Goal: Download file/media

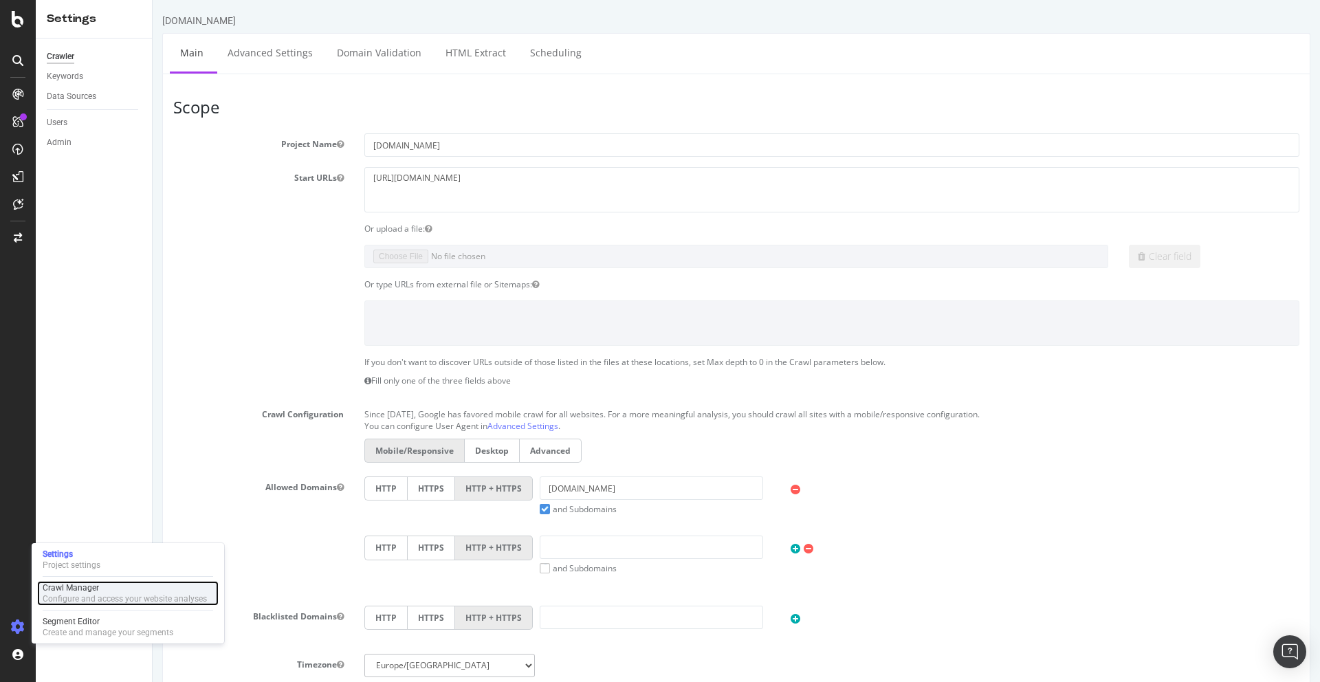
click at [71, 593] on div "Configure and access your website analyses" at bounding box center [125, 598] width 164 height 11
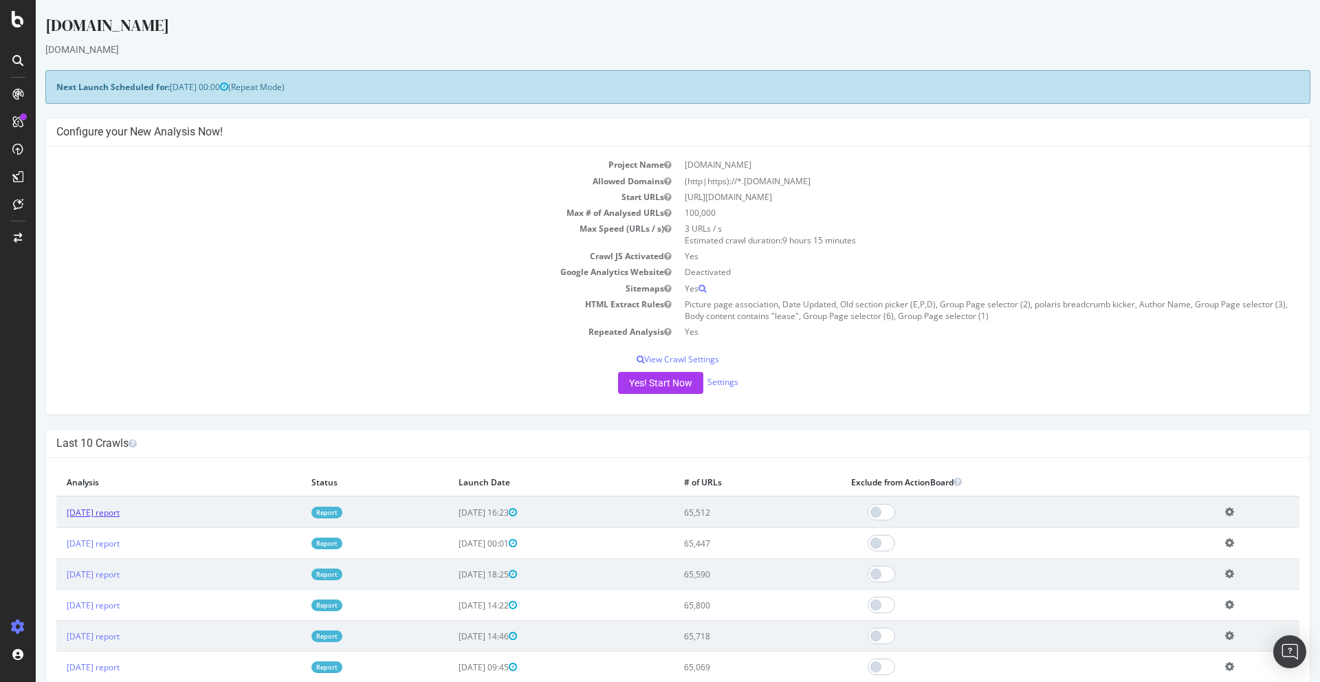
click at [96, 513] on link "[DATE] report" at bounding box center [93, 513] width 53 height 12
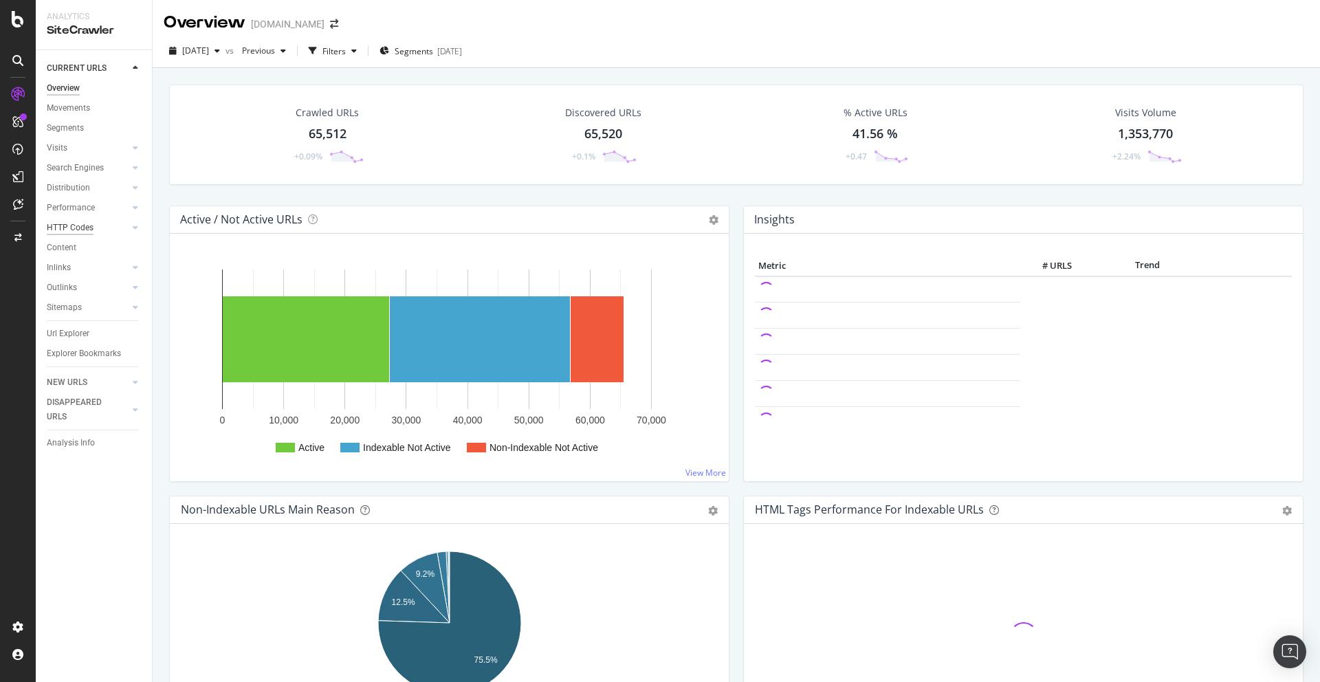
click at [67, 234] on div "HTTP Codes" at bounding box center [70, 228] width 47 height 14
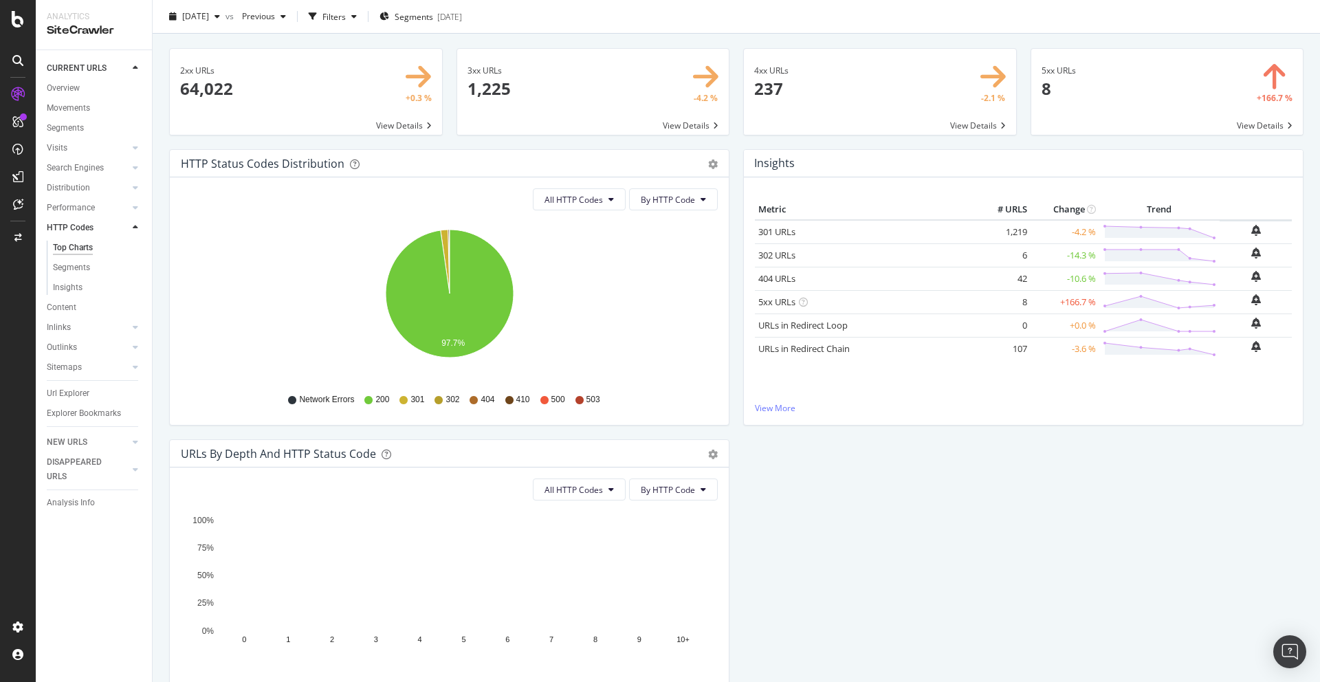
scroll to position [40, 0]
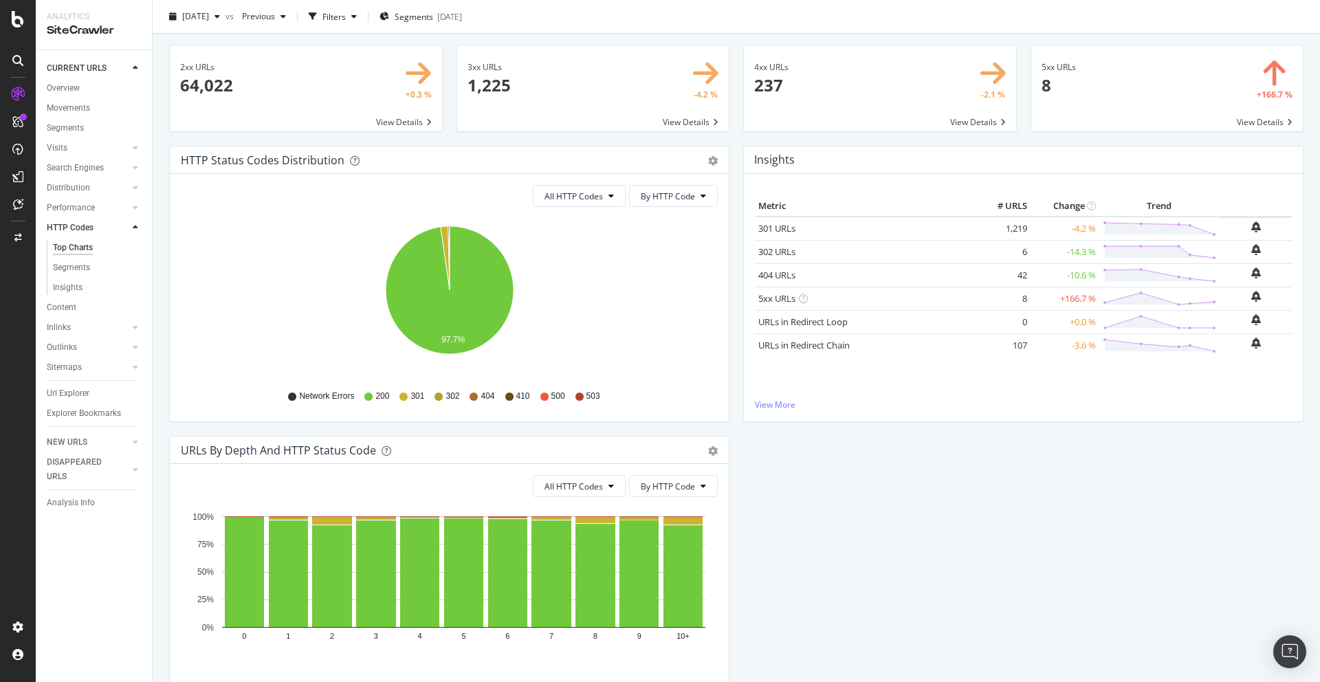
click at [556, 71] on span at bounding box center [593, 88] width 272 height 86
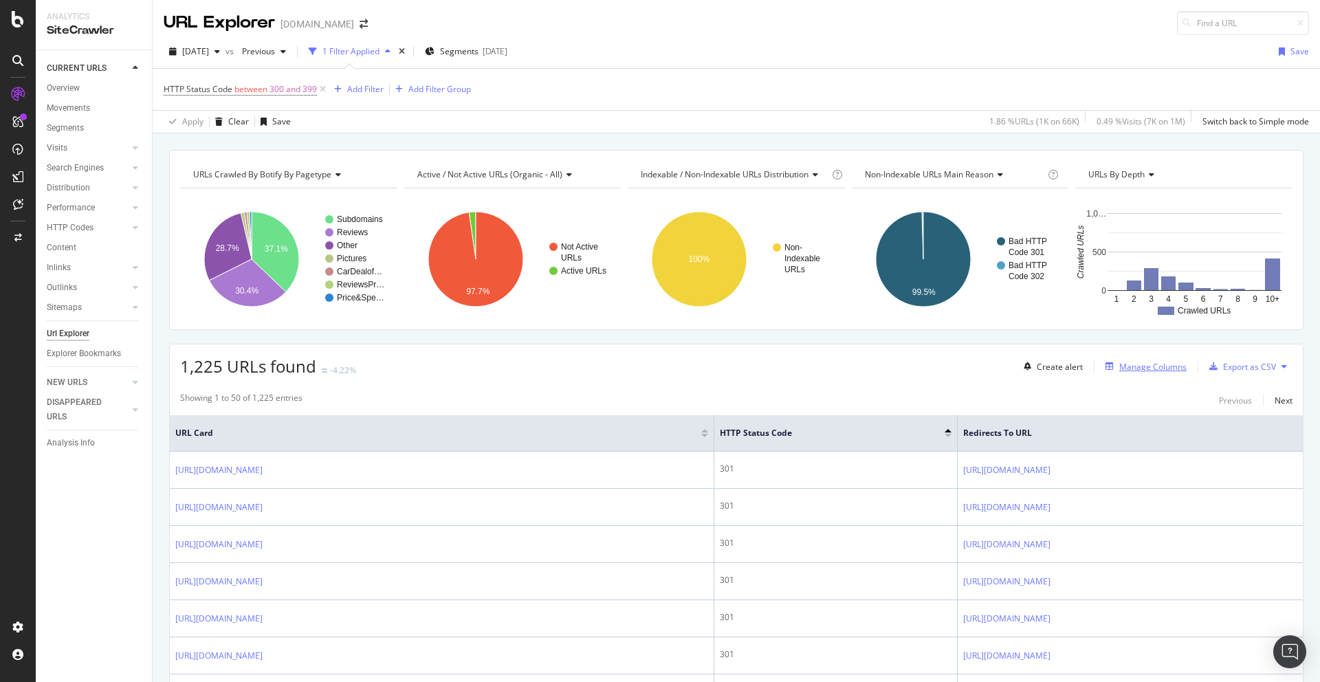
click at [1148, 362] on div "Manage Columns" at bounding box center [1152, 367] width 67 height 12
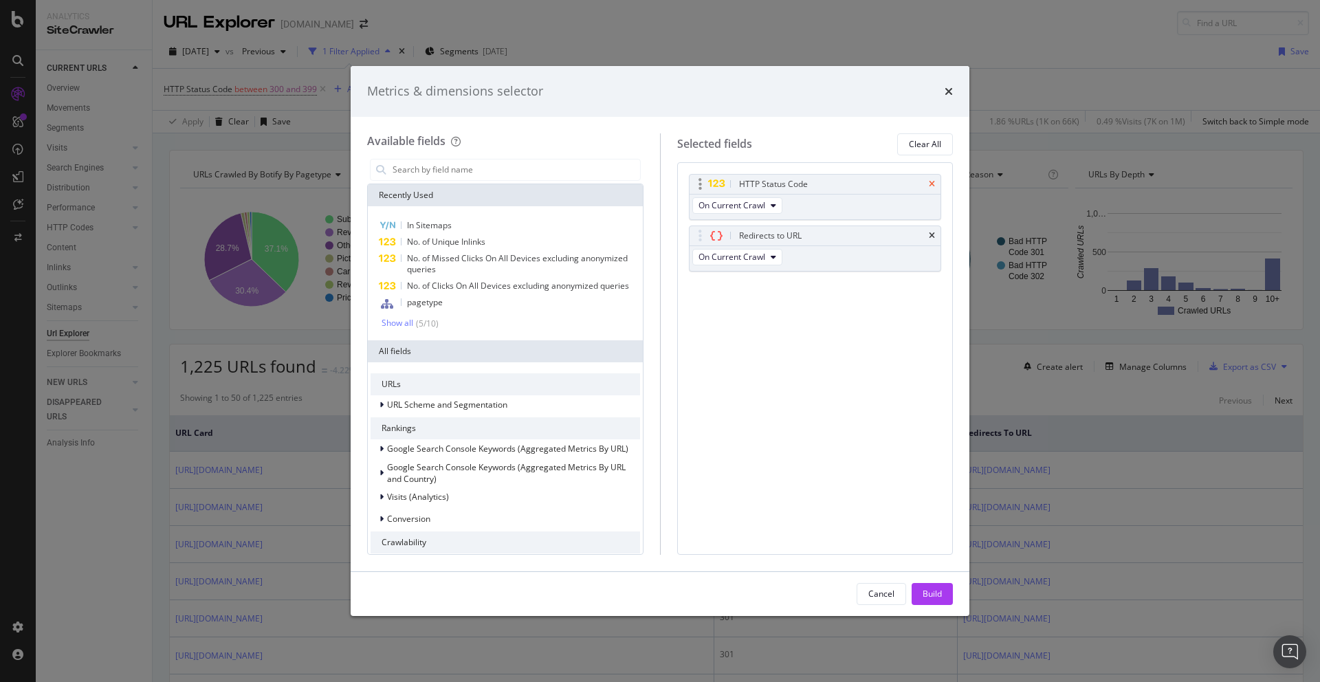
click at [931, 180] on icon "times" at bounding box center [932, 184] width 6 height 8
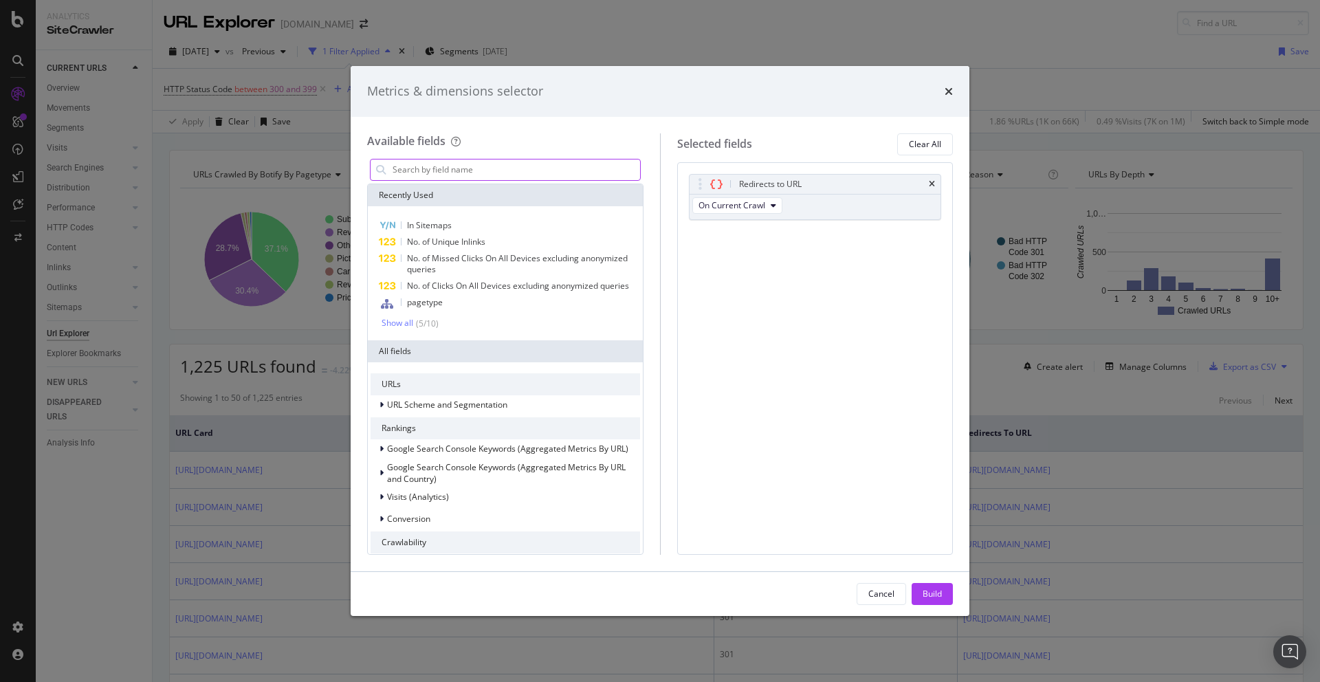
click at [465, 166] on input "modal" at bounding box center [515, 169] width 249 height 21
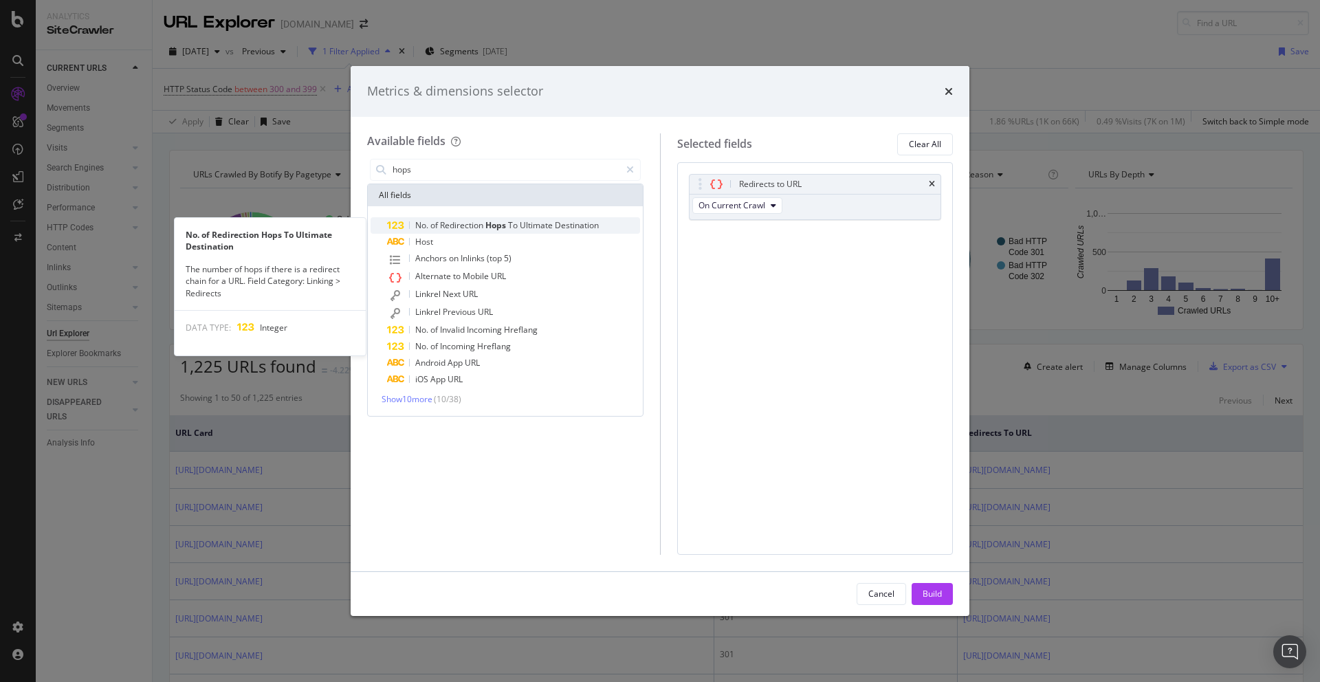
click at [460, 223] on span "Redirection" at bounding box center [462, 225] width 45 height 12
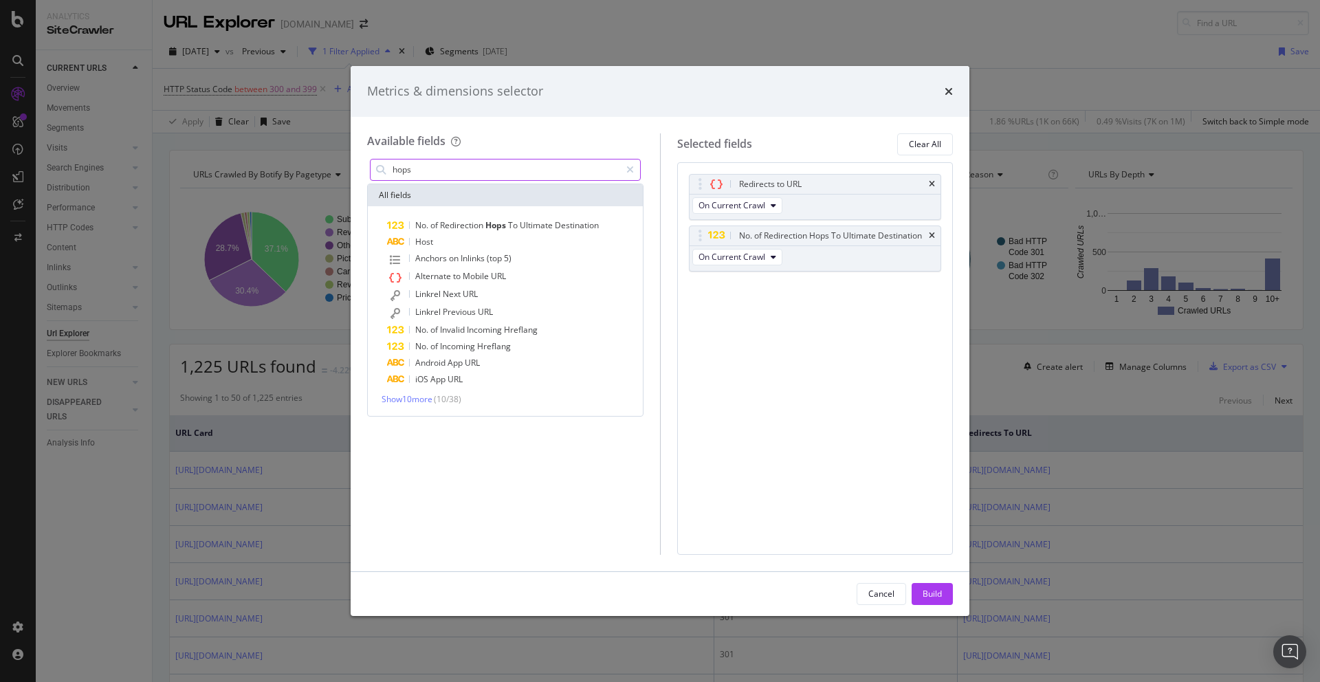
click at [454, 174] on input "hops" at bounding box center [505, 169] width 229 height 21
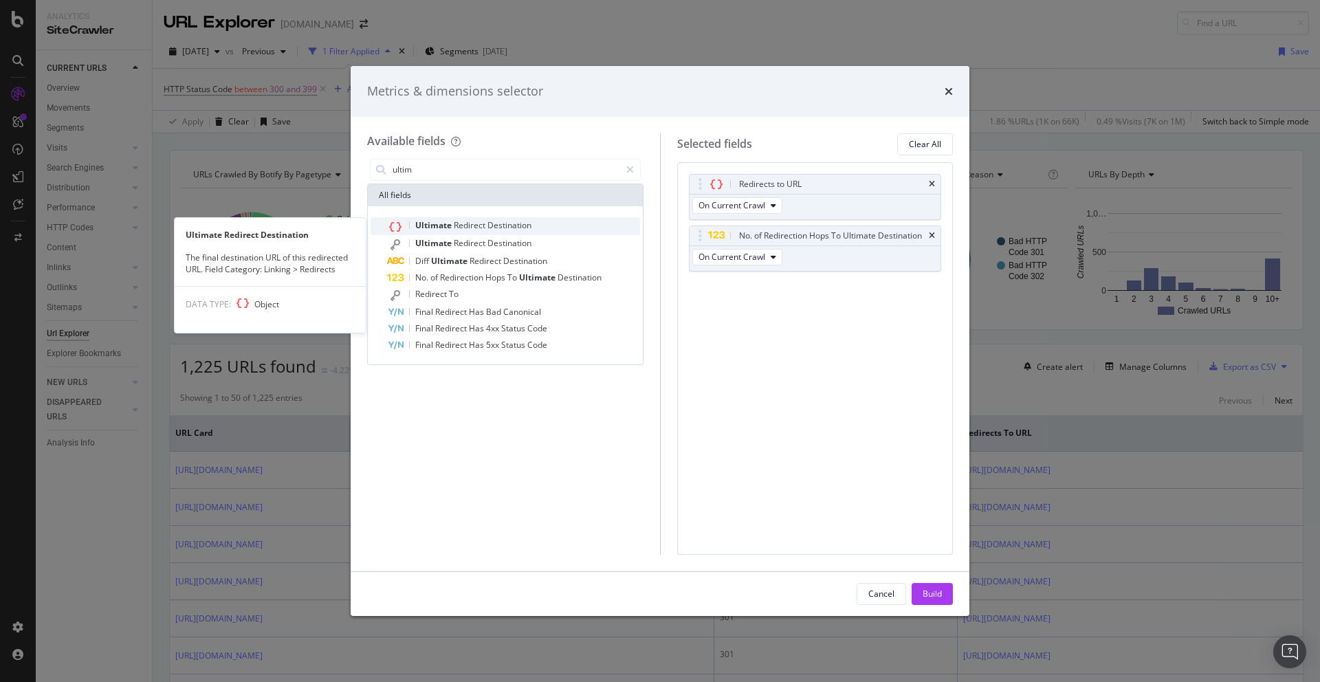
click at [469, 221] on span "Redirect" at bounding box center [471, 225] width 34 height 12
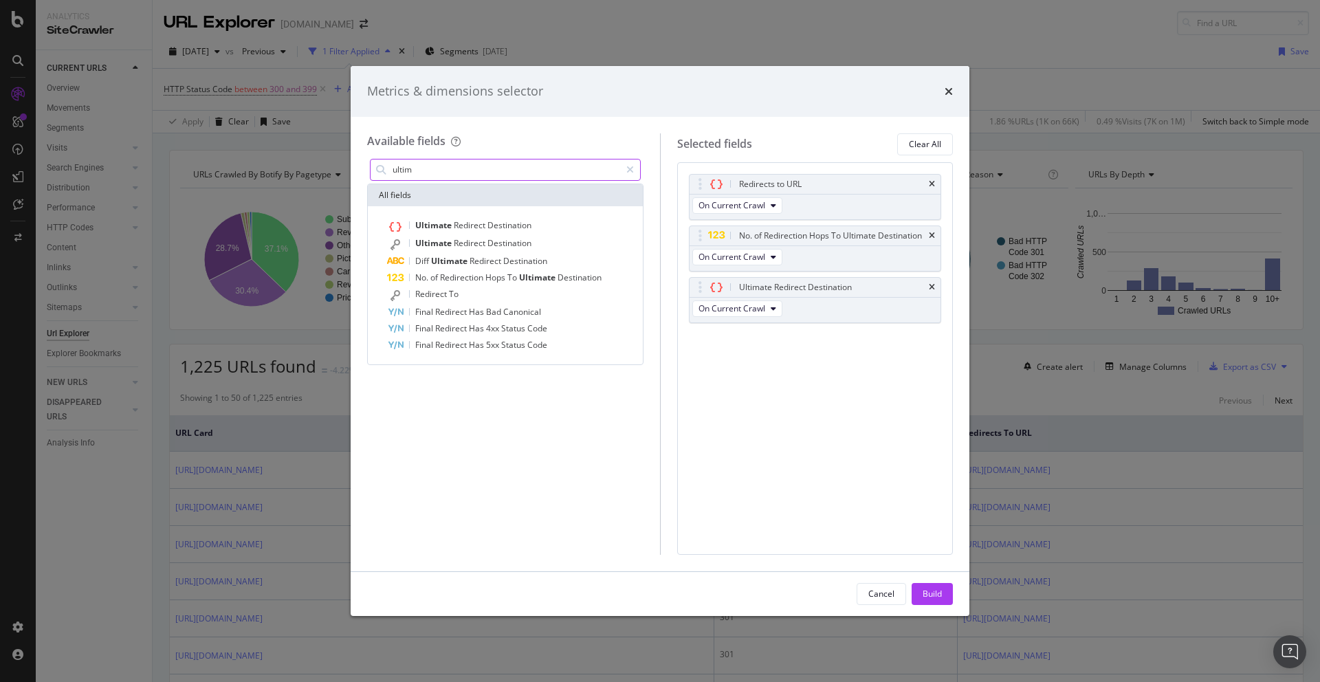
click at [478, 175] on input "ultim" at bounding box center [505, 169] width 229 height 21
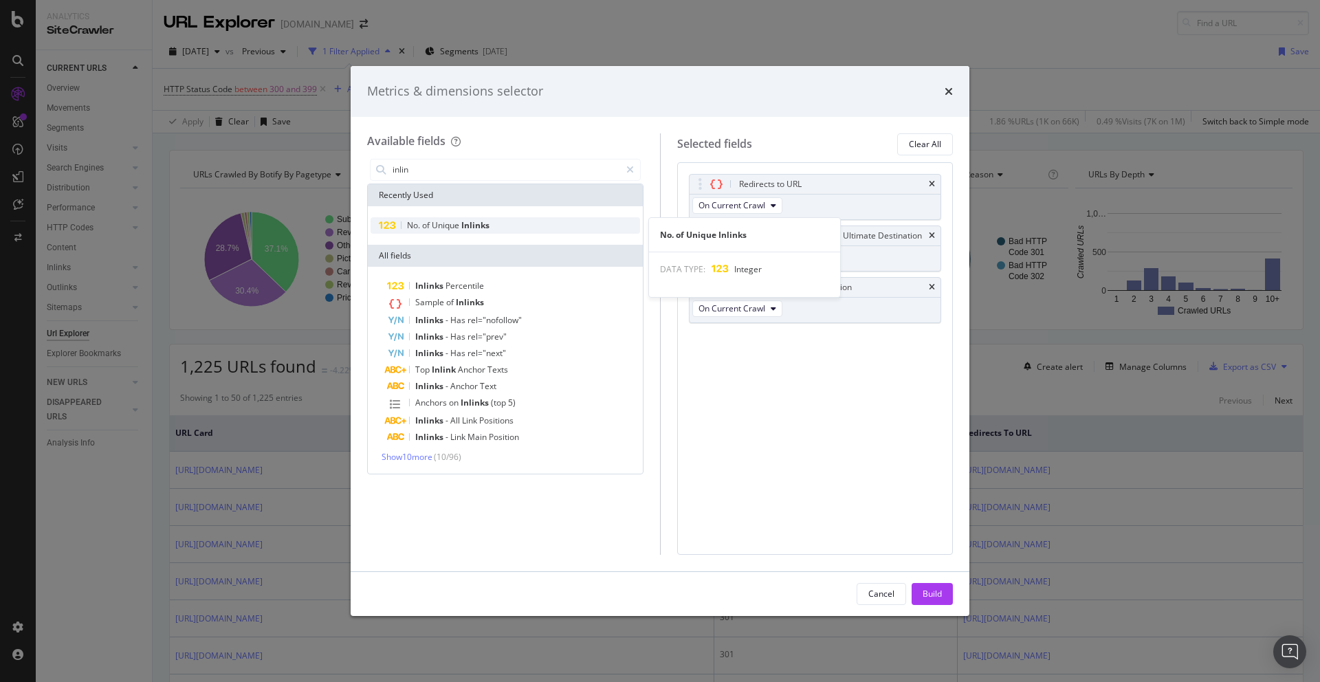
click at [456, 227] on span "Unique" at bounding box center [447, 225] width 30 height 12
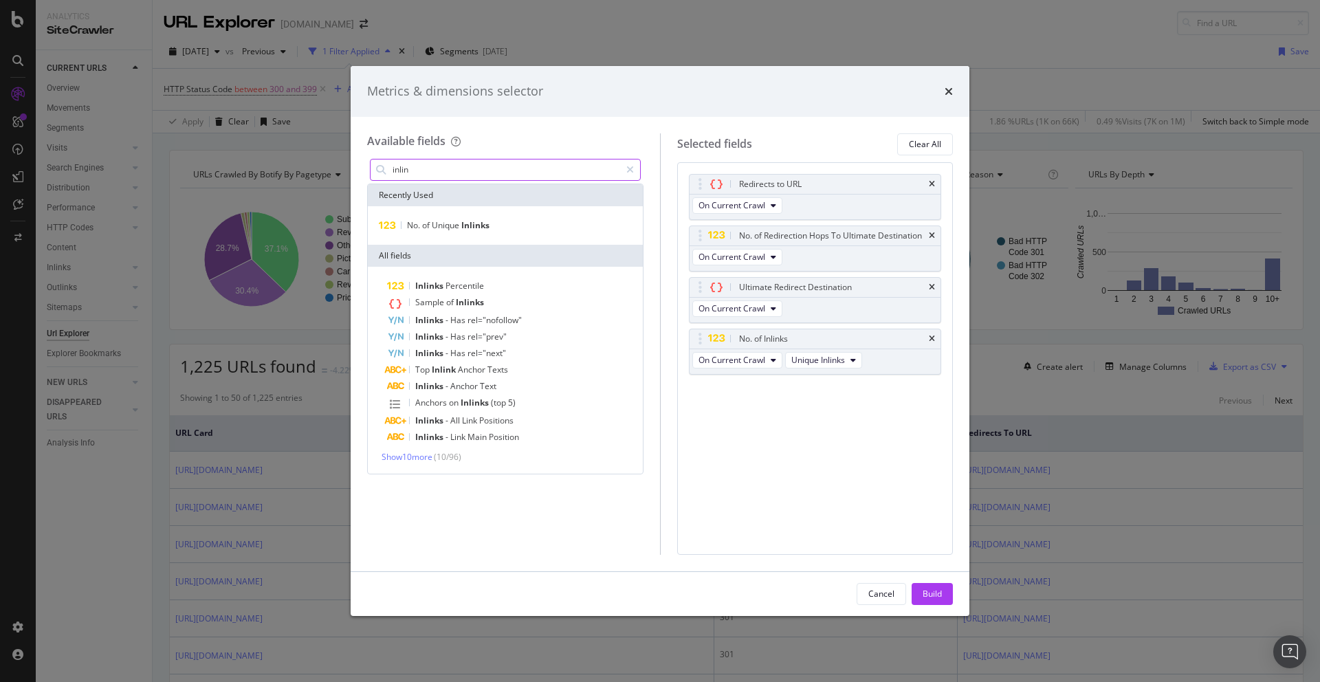
click at [478, 173] on input "inlin" at bounding box center [505, 169] width 229 height 21
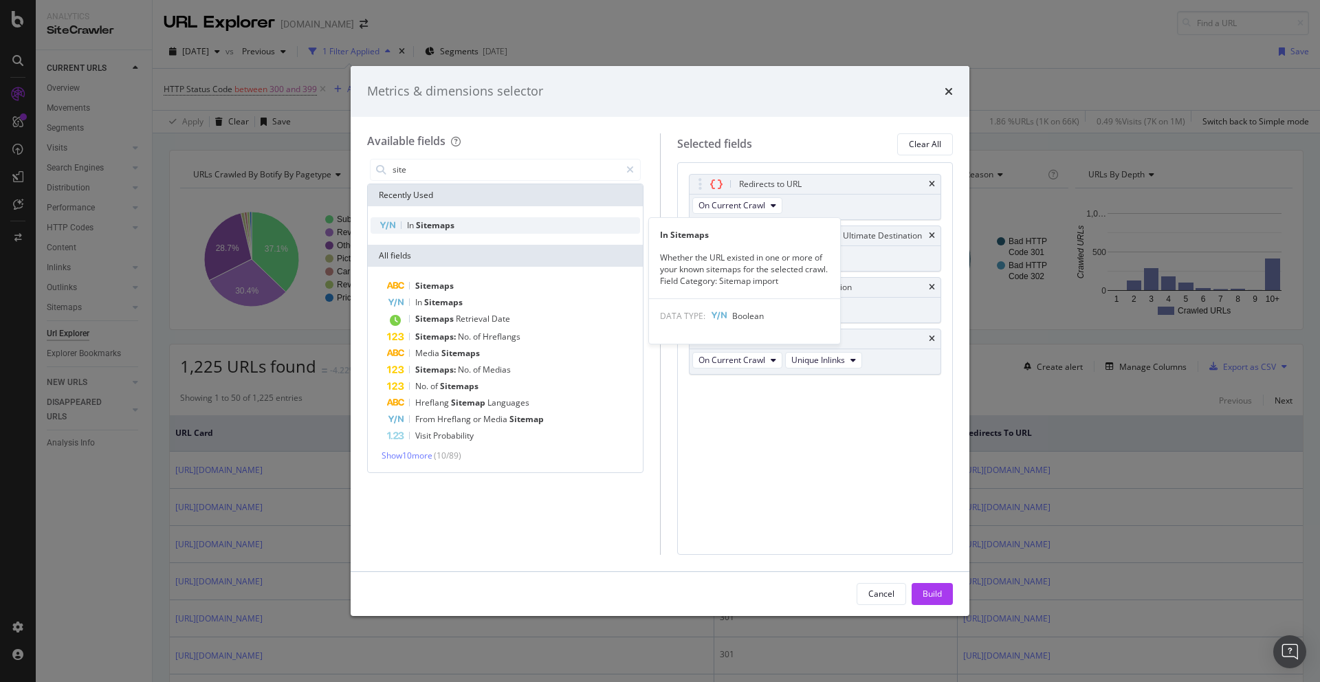
click at [482, 225] on div "In Sitemaps" at bounding box center [504, 225] width 269 height 16
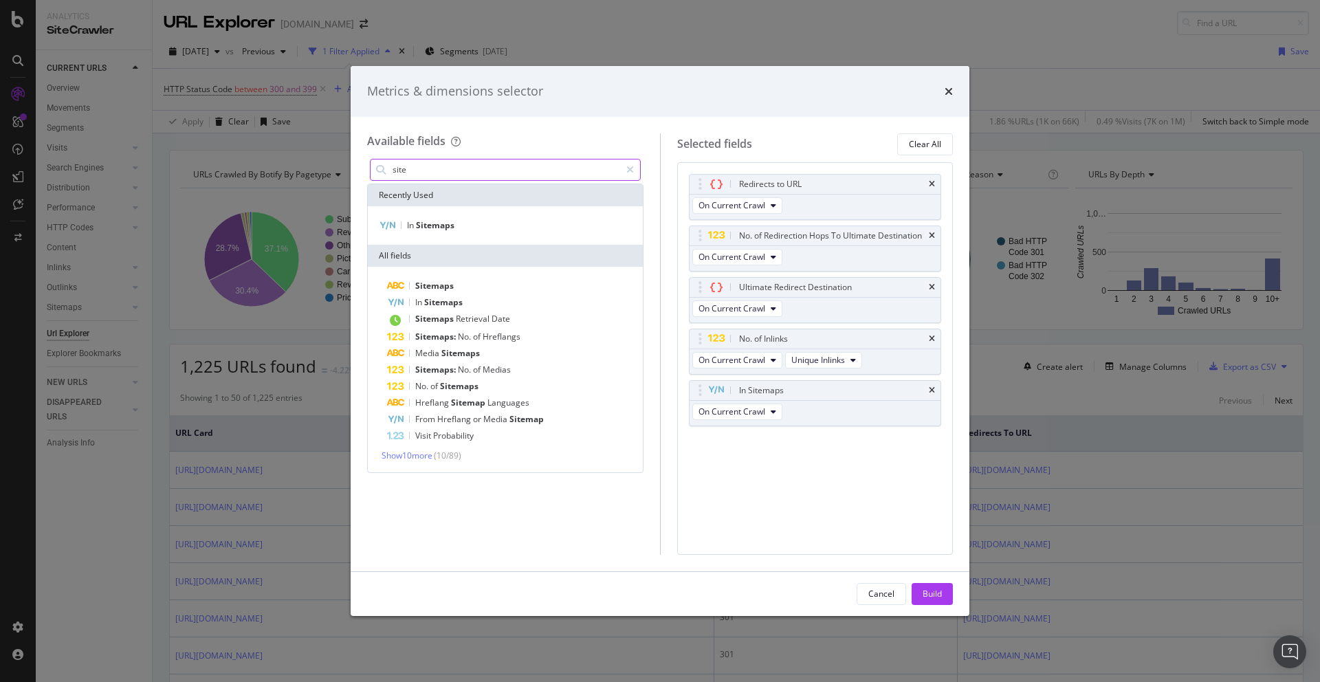
click at [469, 168] on input "site" at bounding box center [505, 169] width 229 height 21
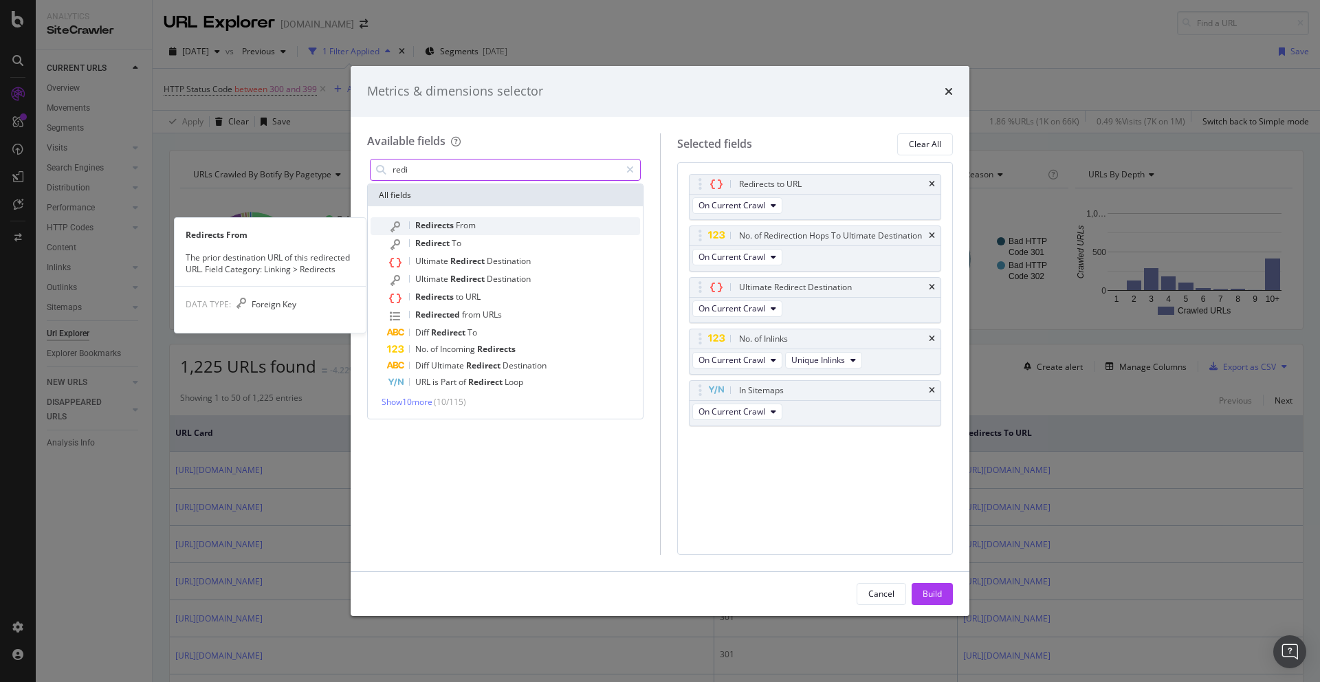
type input "redi"
click at [498, 219] on div "Redirects From" at bounding box center [513, 226] width 253 height 18
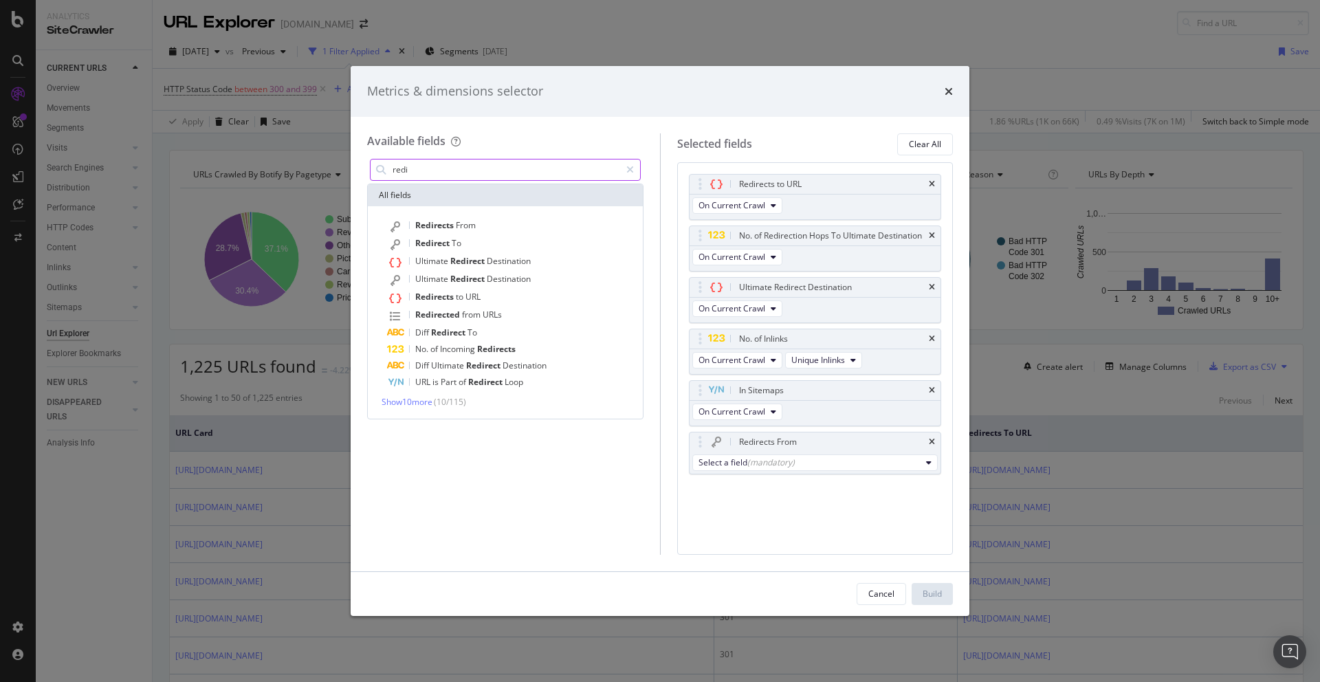
click at [468, 165] on input "redi" at bounding box center [505, 169] width 229 height 21
click at [809, 462] on div "Select a field (mandatory)" at bounding box center [809, 462] width 223 height 12
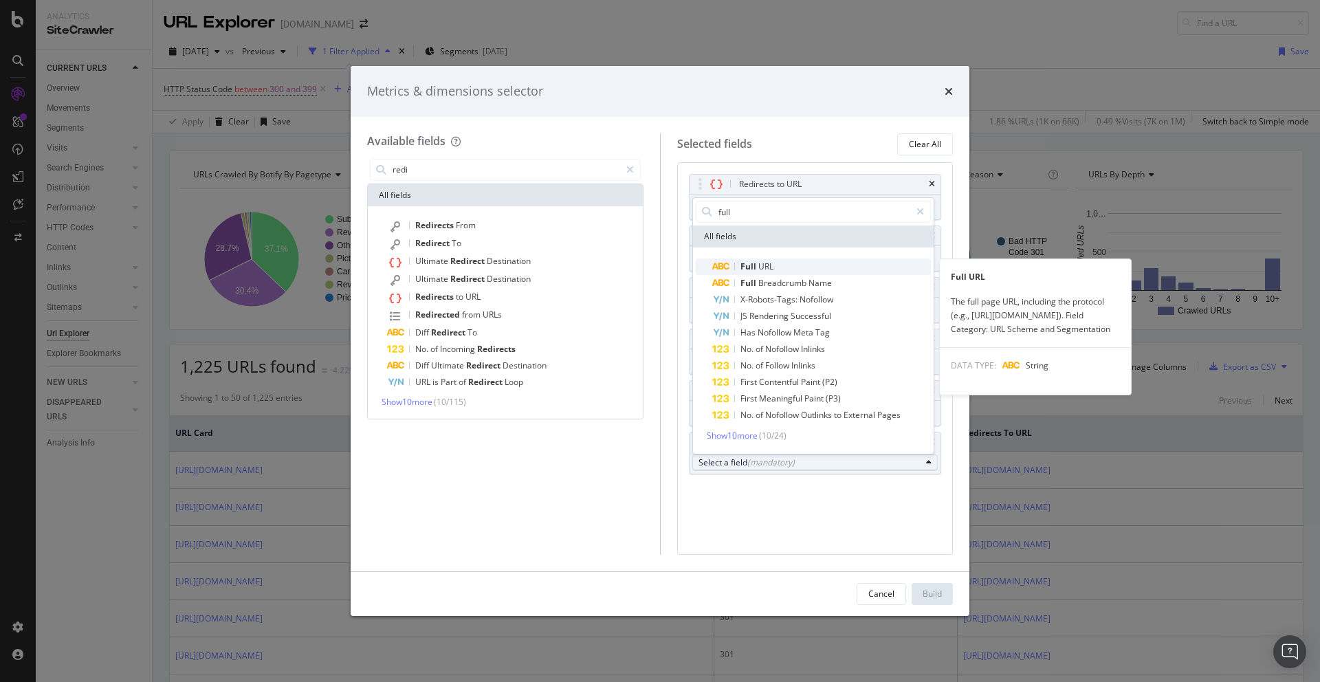
type input "full"
click at [754, 267] on span "Full" at bounding box center [749, 266] width 18 height 12
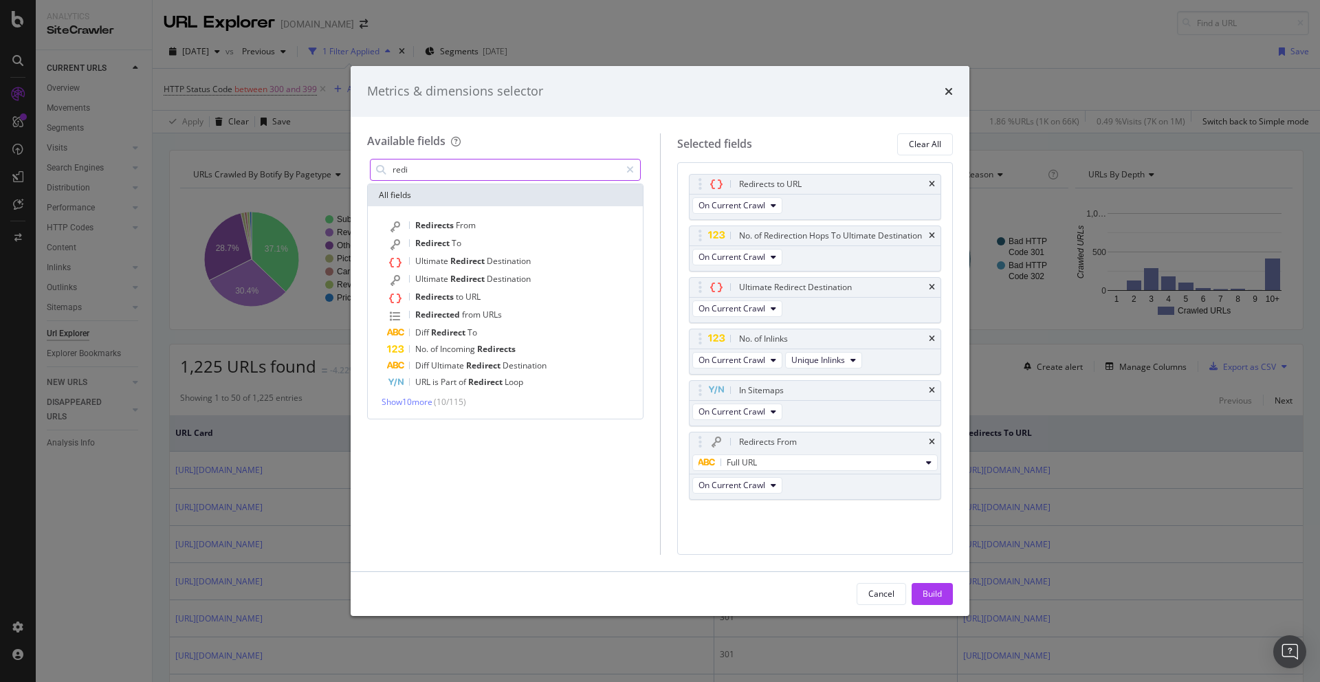
click at [434, 167] on input "redi" at bounding box center [505, 169] width 229 height 21
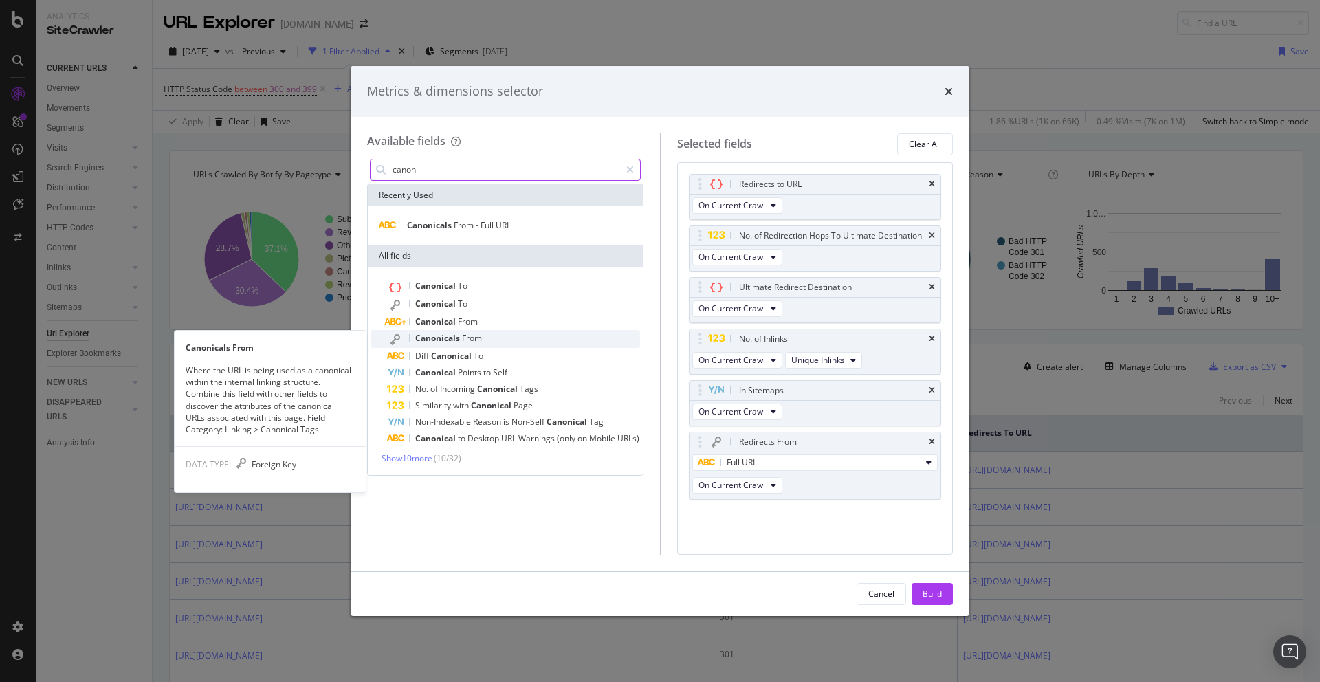
type input "canon"
click at [463, 344] on div "Canonicals From" at bounding box center [513, 339] width 253 height 18
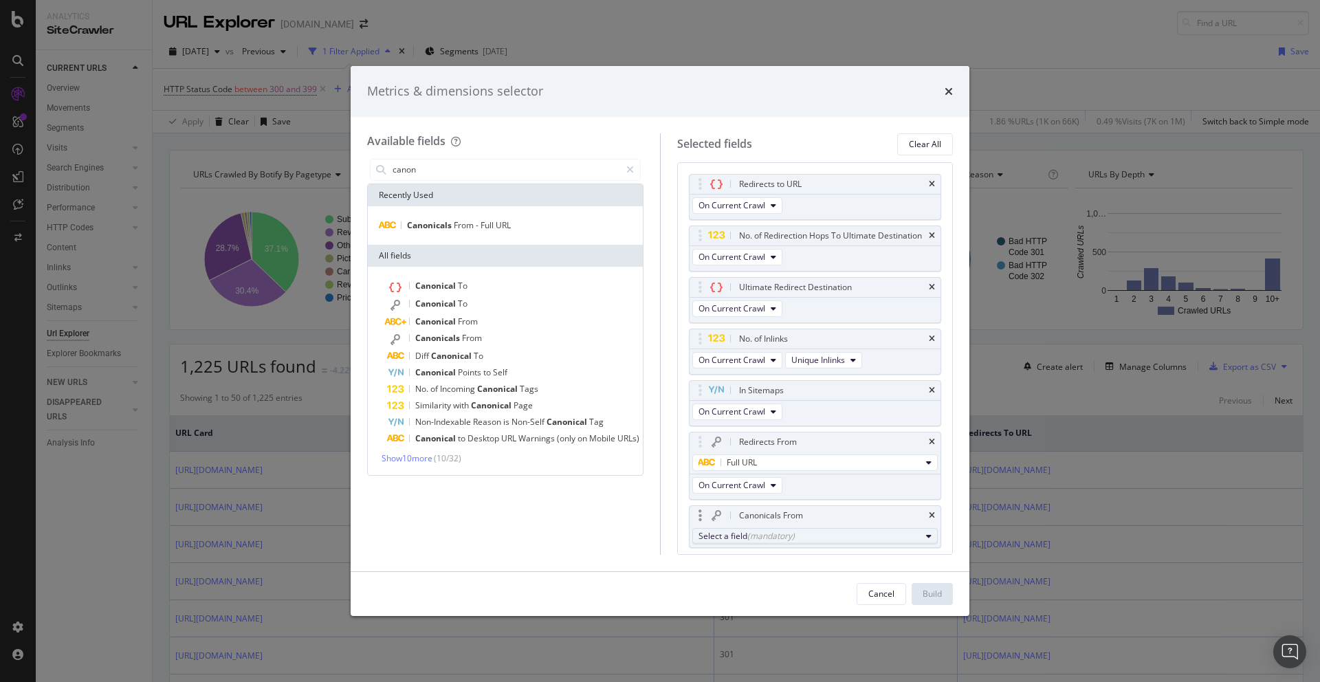
click at [802, 540] on div "Select a field (mandatory)" at bounding box center [809, 536] width 223 height 12
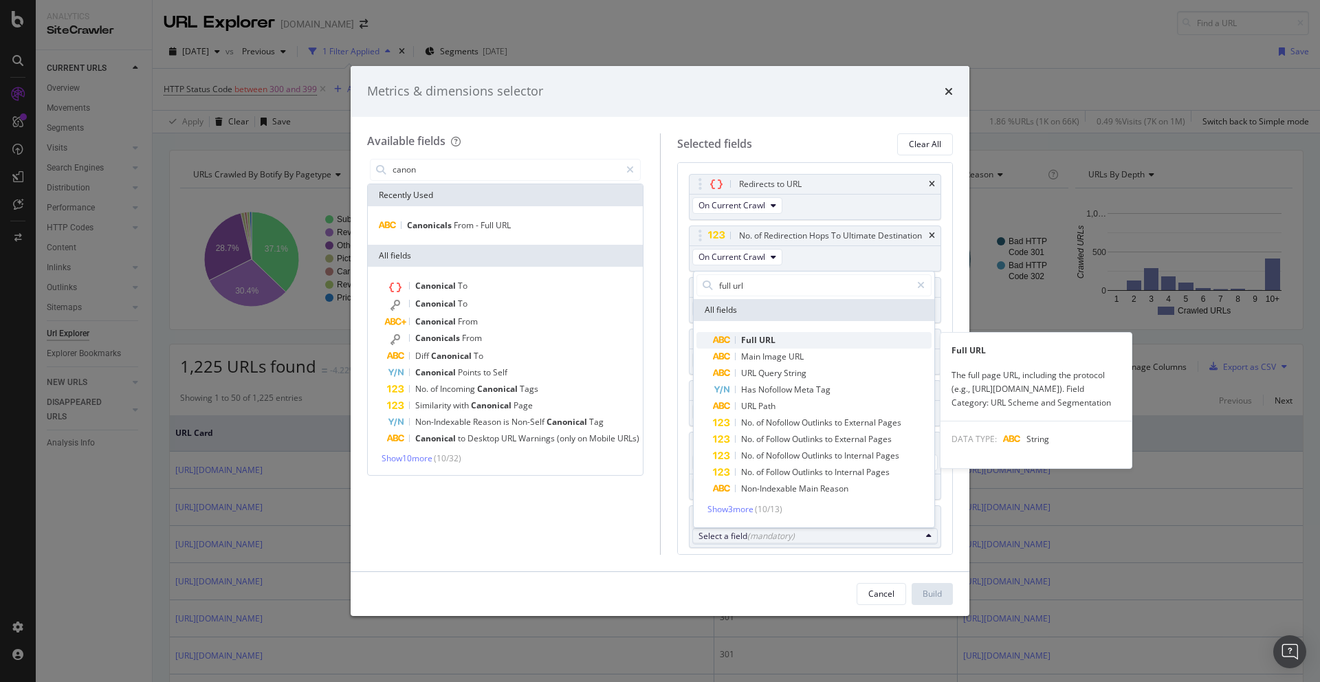
type input "full url"
click at [760, 338] on span "URL" at bounding box center [767, 340] width 16 height 12
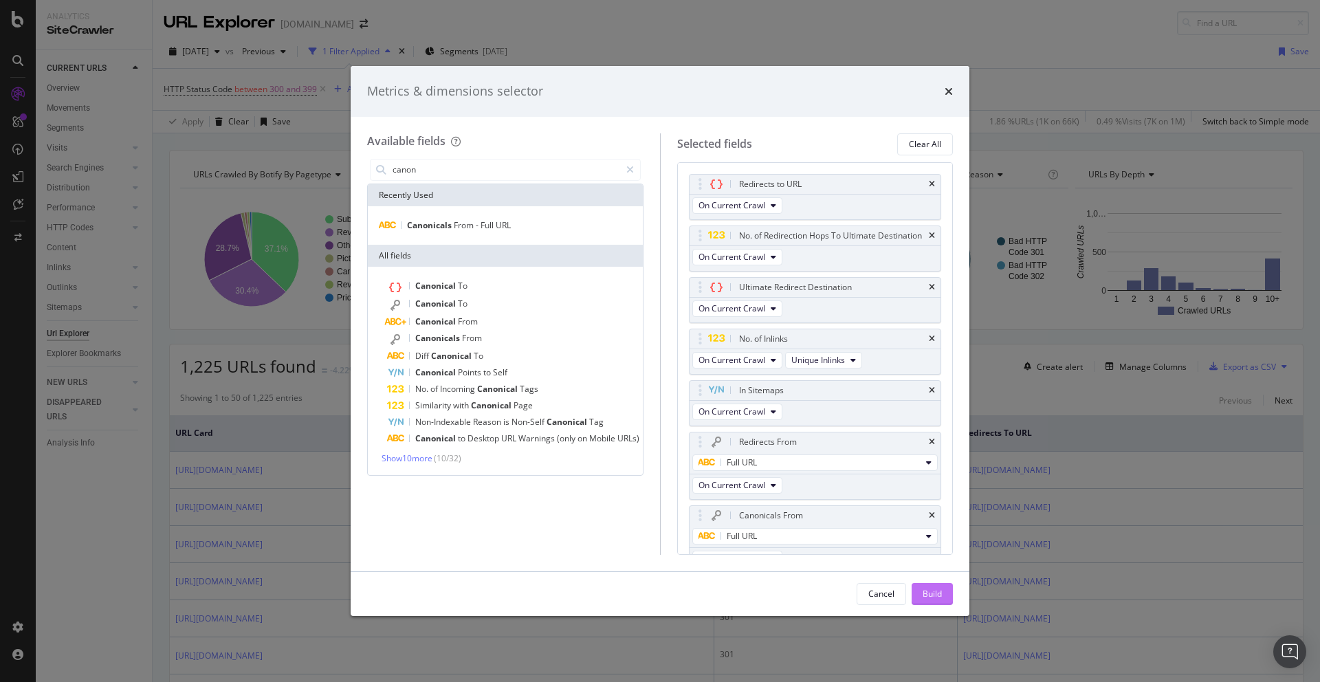
click at [940, 597] on div "Build" at bounding box center [931, 594] width 19 height 12
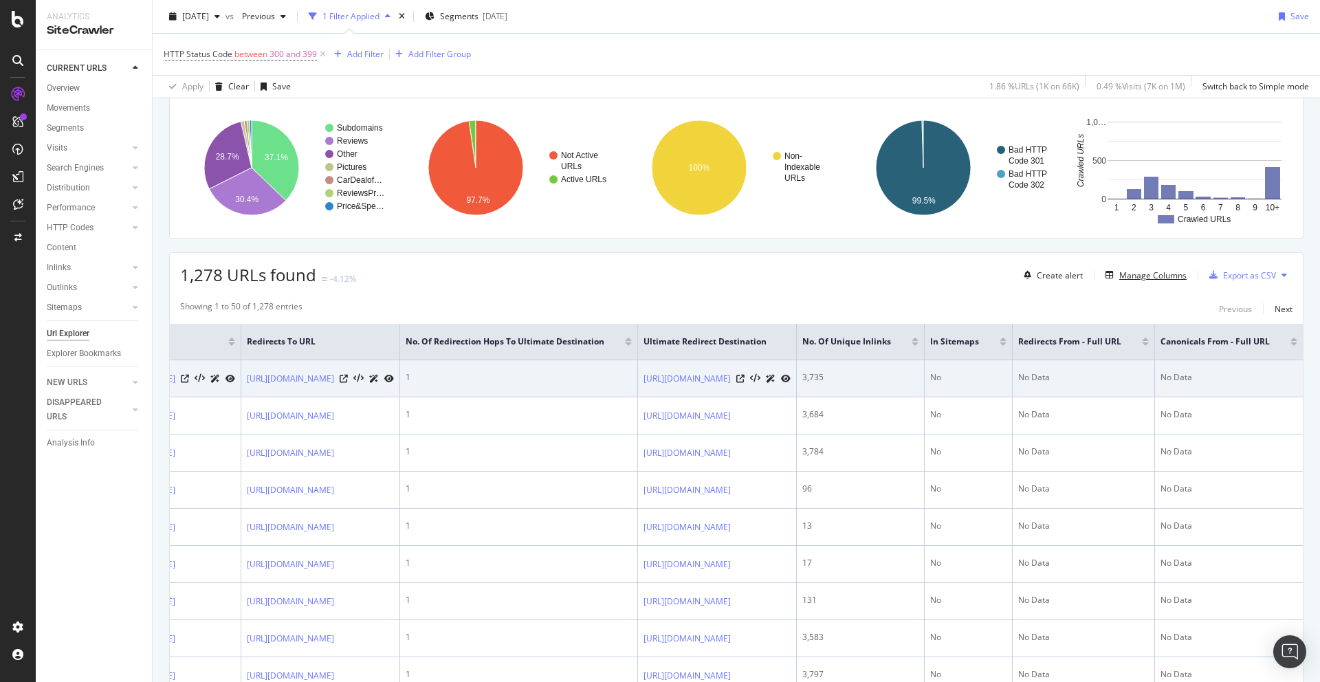
scroll to position [0, 487]
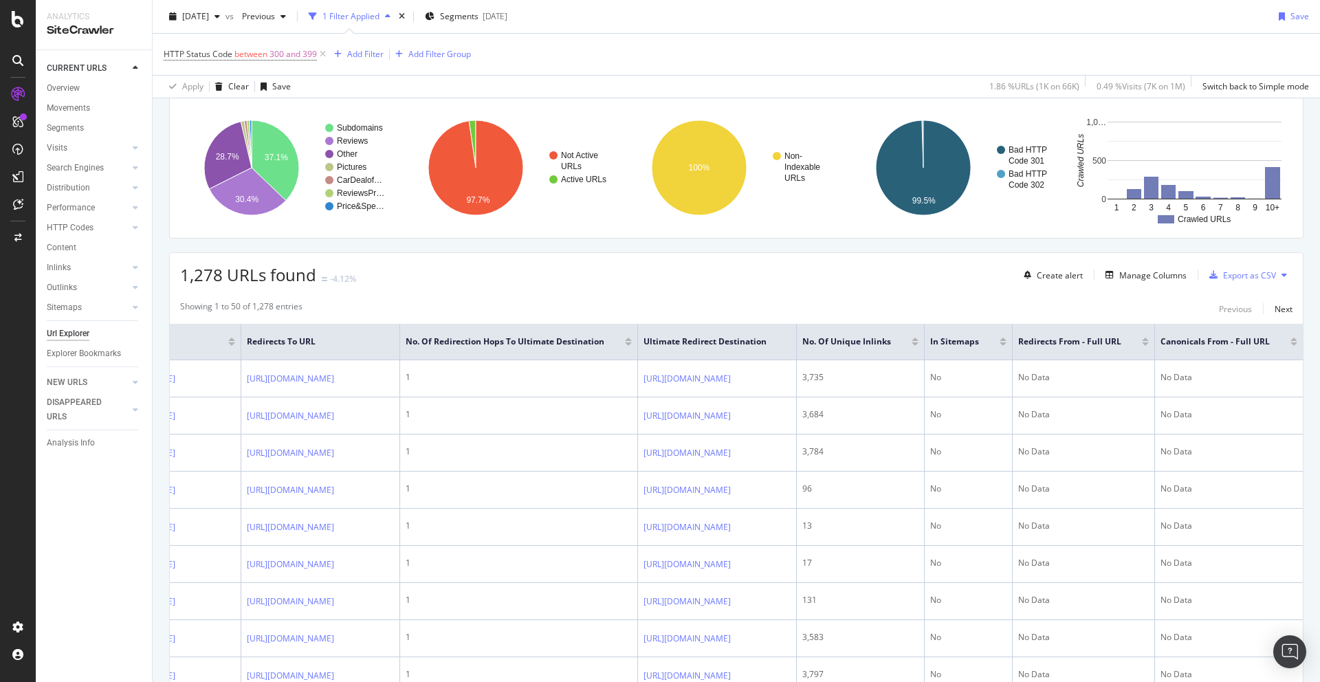
click at [625, 344] on div at bounding box center [628, 343] width 7 height 3
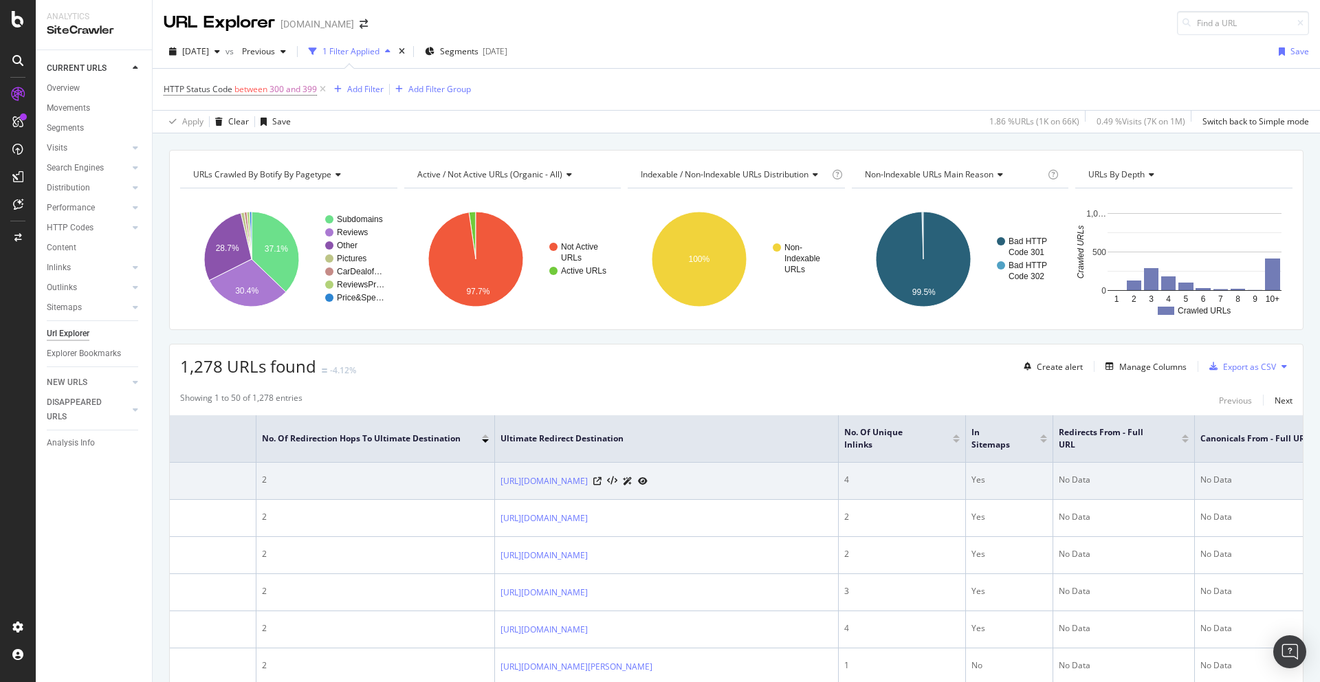
scroll to position [0, 571]
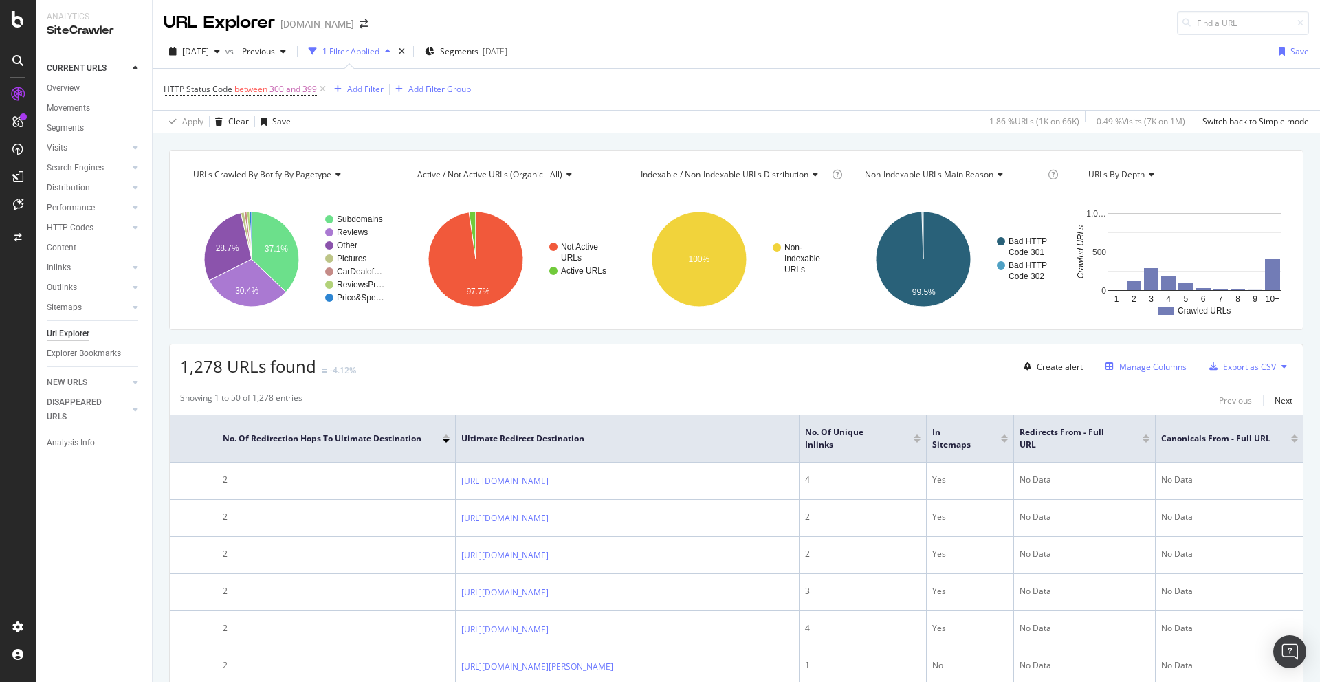
click at [1157, 373] on div "Manage Columns" at bounding box center [1143, 366] width 87 height 15
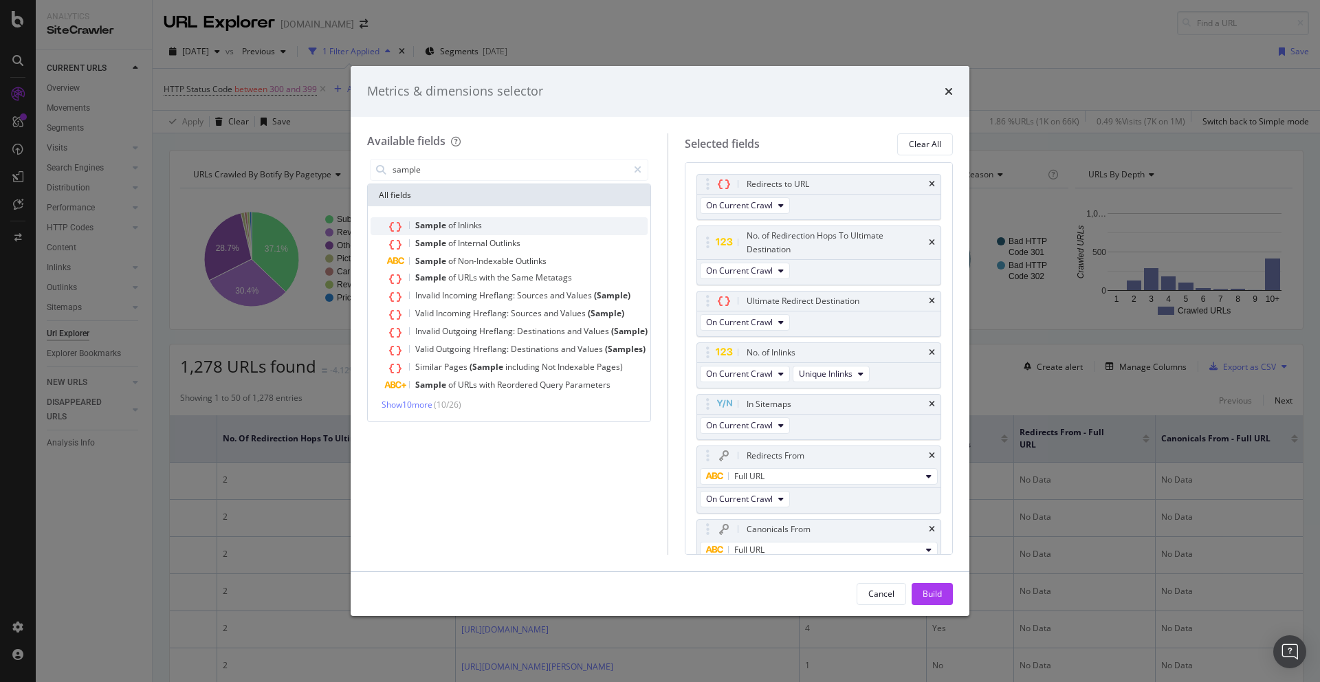
click at [499, 224] on div "Sample of Inlinks" at bounding box center [517, 226] width 260 height 18
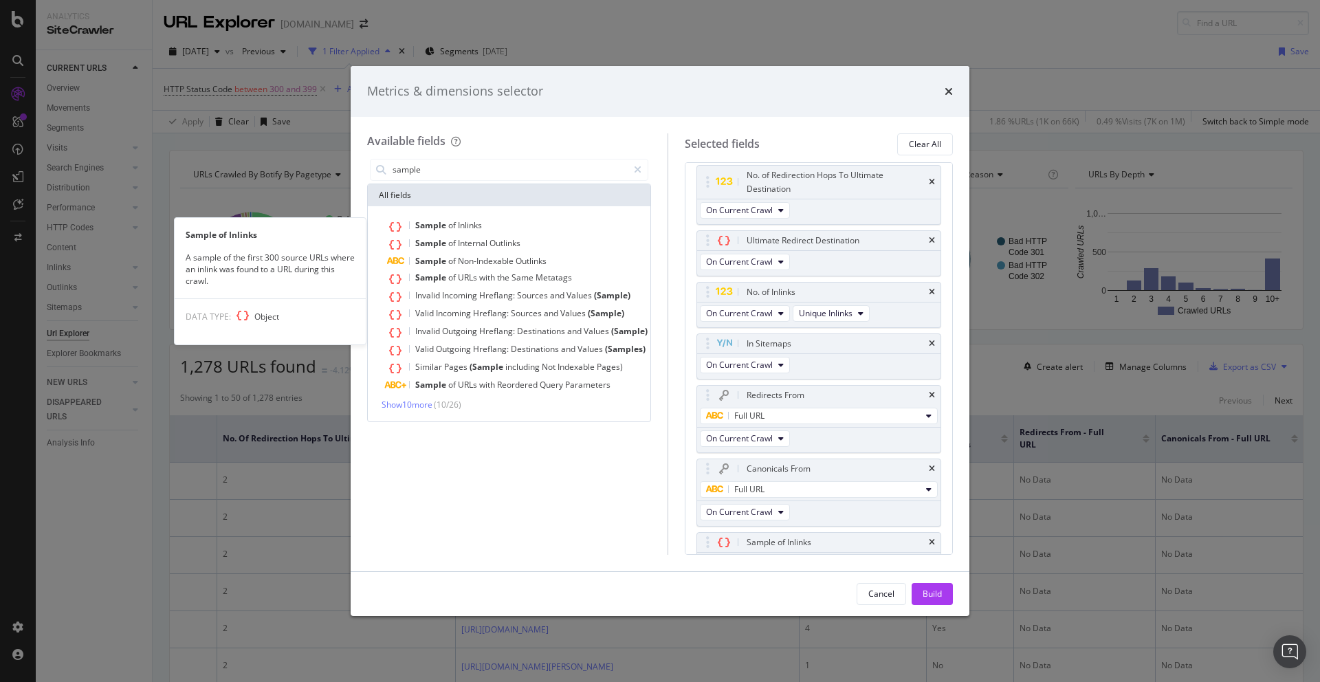
scroll to position [85, 0]
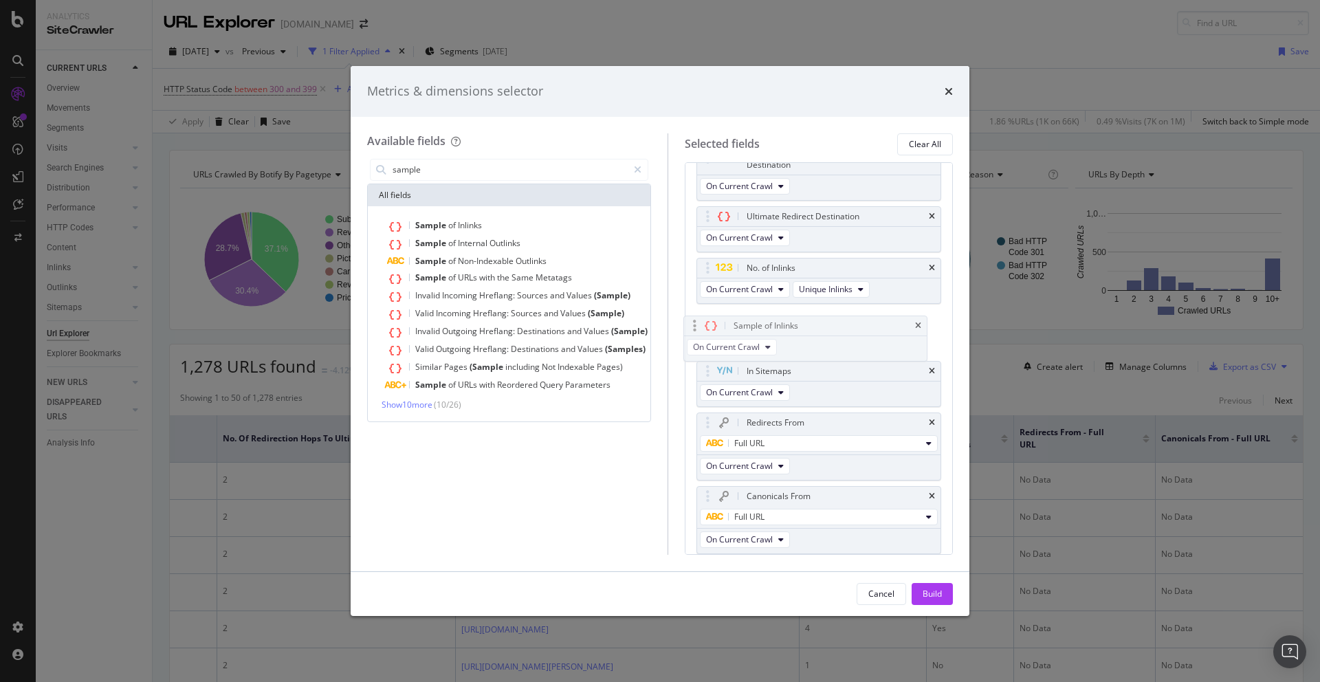
drag, startPoint x: 709, startPoint y: 521, endPoint x: 696, endPoint y: 329, distance: 192.9
click at [696, 329] on body "Analytics SiteCrawler CURRENT URLS Overview Movements Segments Visits Analysis …" at bounding box center [660, 341] width 1320 height 682
click at [473, 169] on input "sample" at bounding box center [509, 169] width 236 height 21
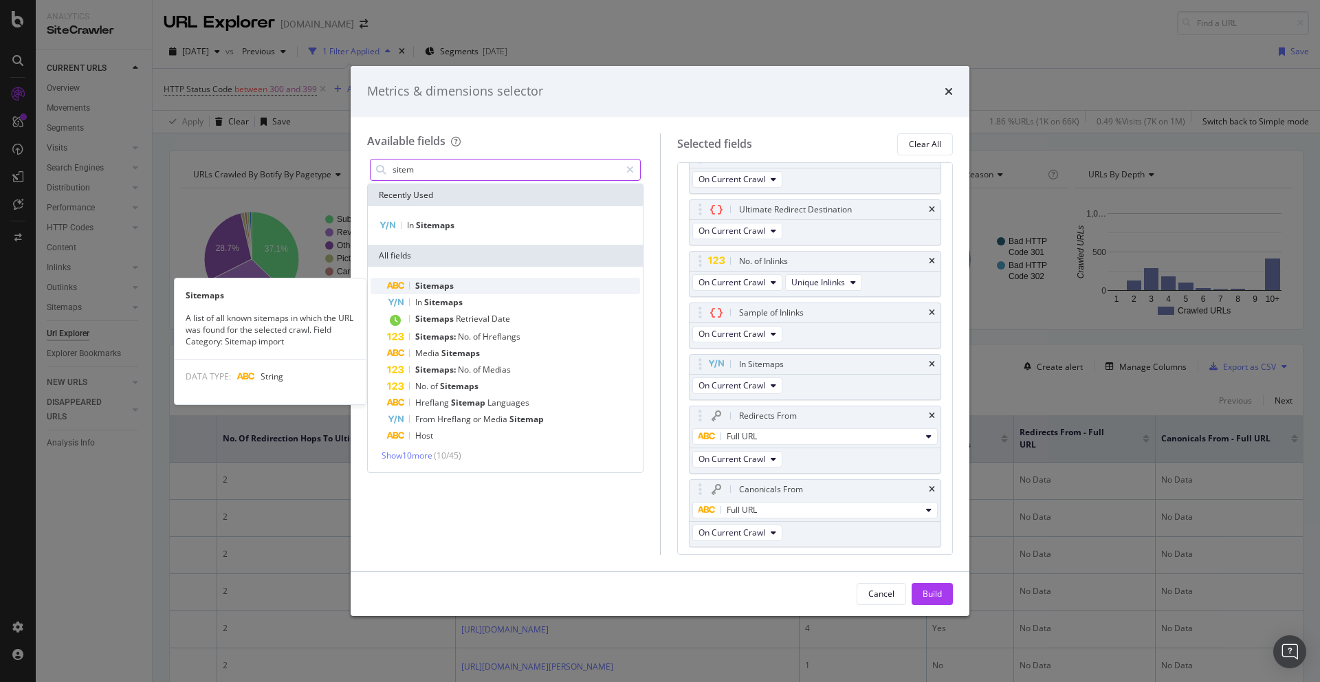
type input "sitem"
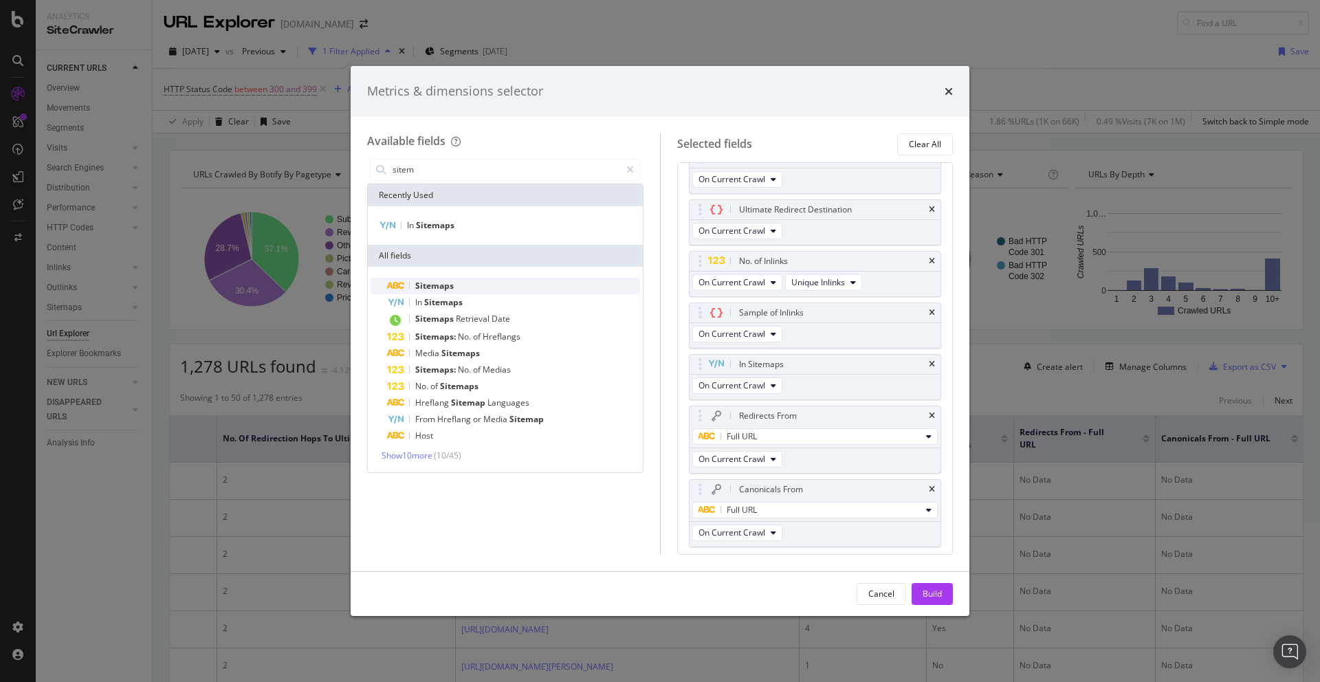
click at [434, 288] on span "Sitemaps" at bounding box center [434, 286] width 38 height 12
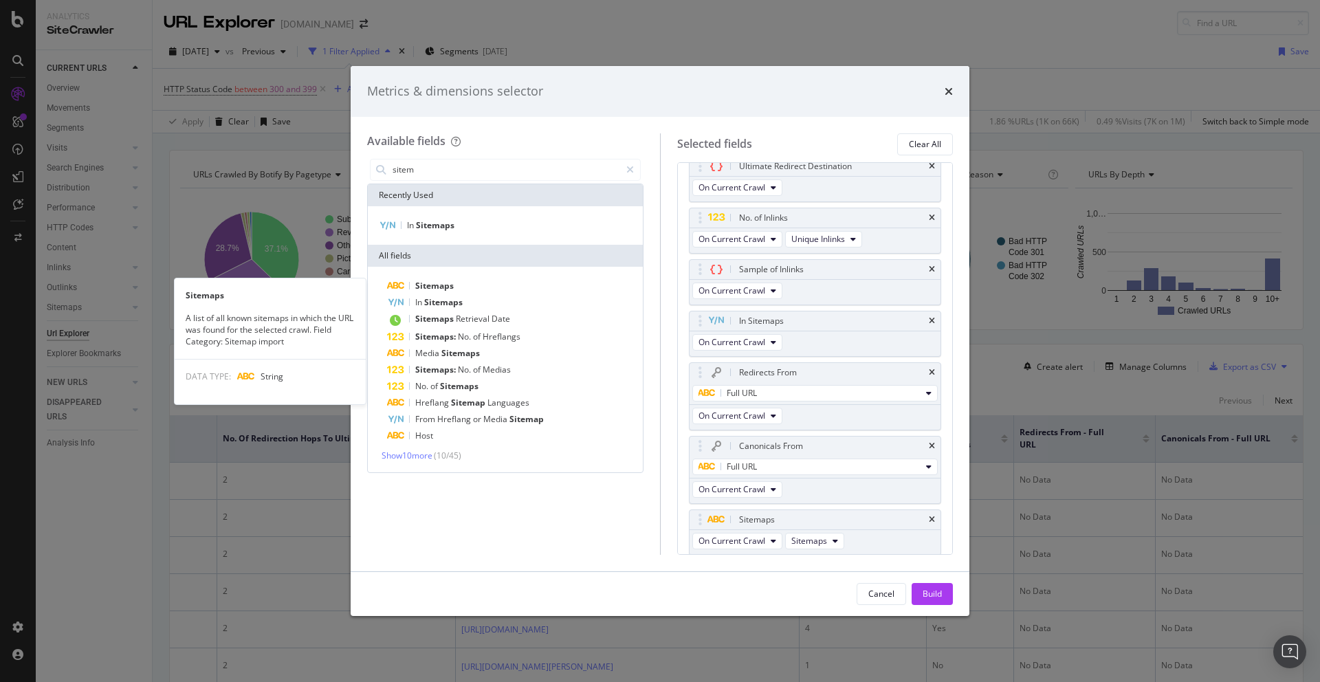
scroll to position [122, 0]
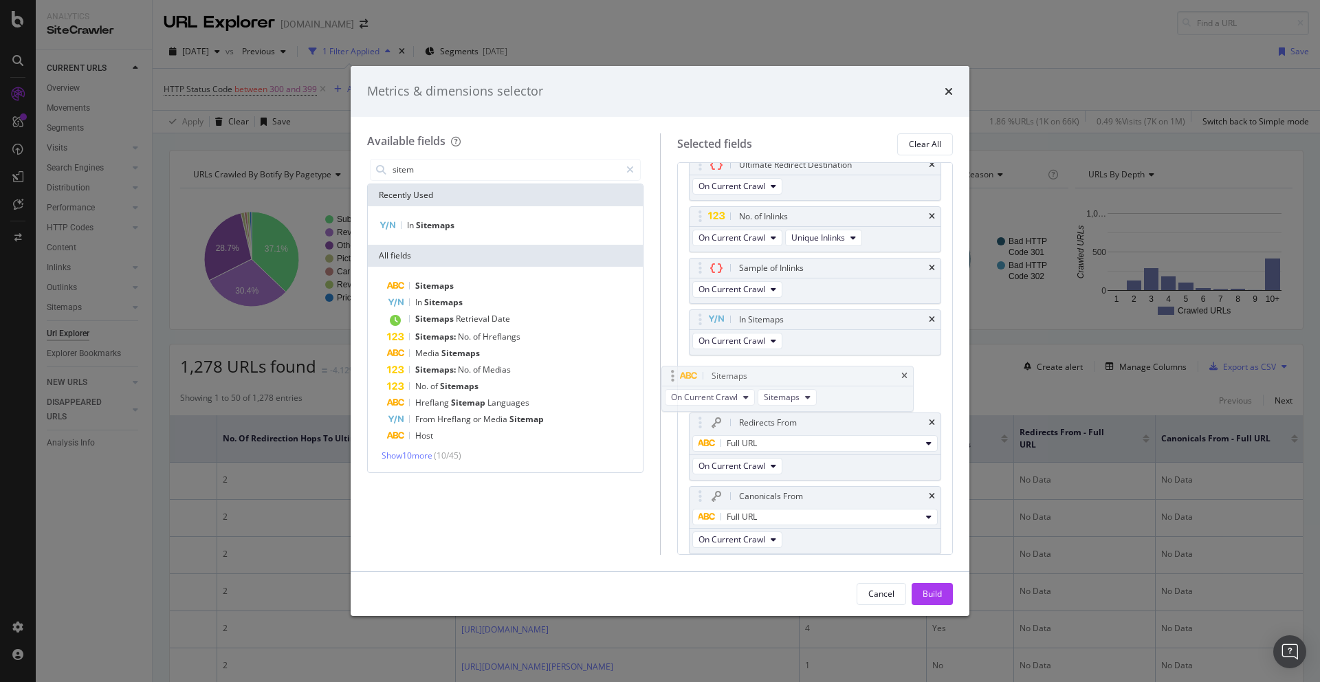
drag, startPoint x: 792, startPoint y: 517, endPoint x: 797, endPoint y: 366, distance: 150.6
click at [797, 366] on body "Analytics SiteCrawler CURRENT URLS Overview Movements Segments Visits Analysis …" at bounding box center [660, 341] width 1320 height 682
click at [938, 592] on div "Build" at bounding box center [931, 594] width 19 height 12
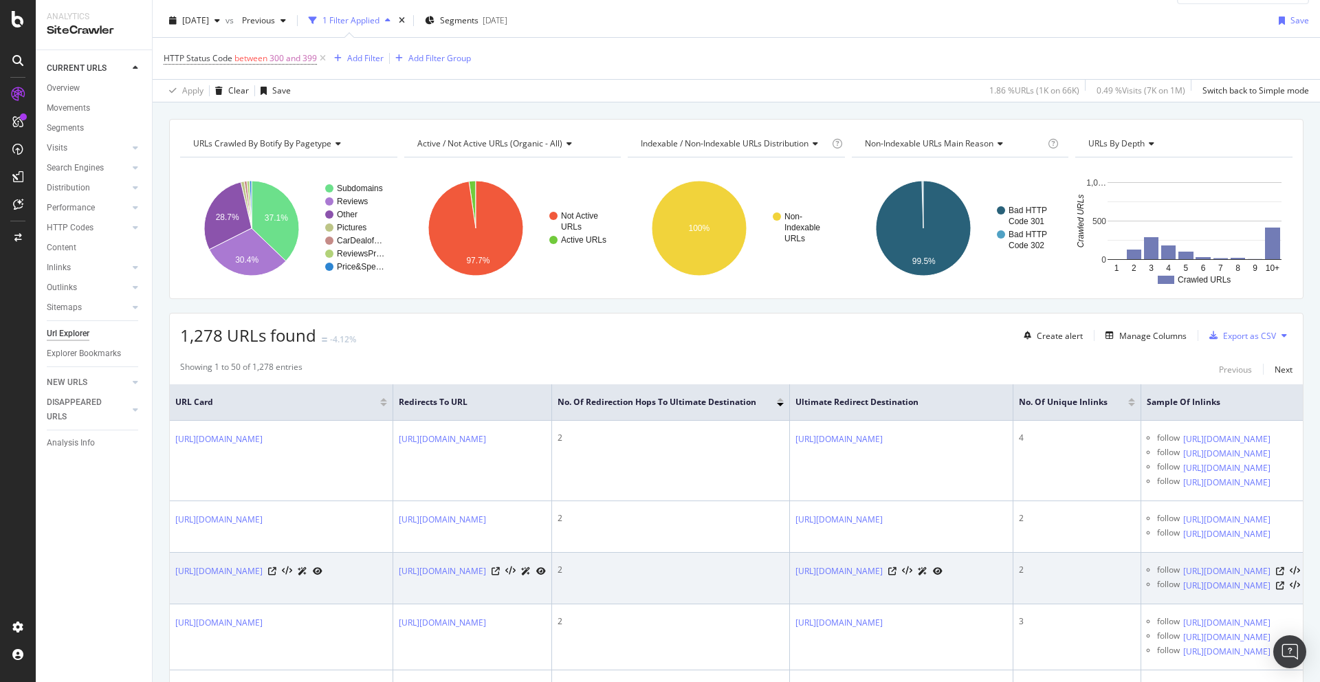
scroll to position [35, 0]
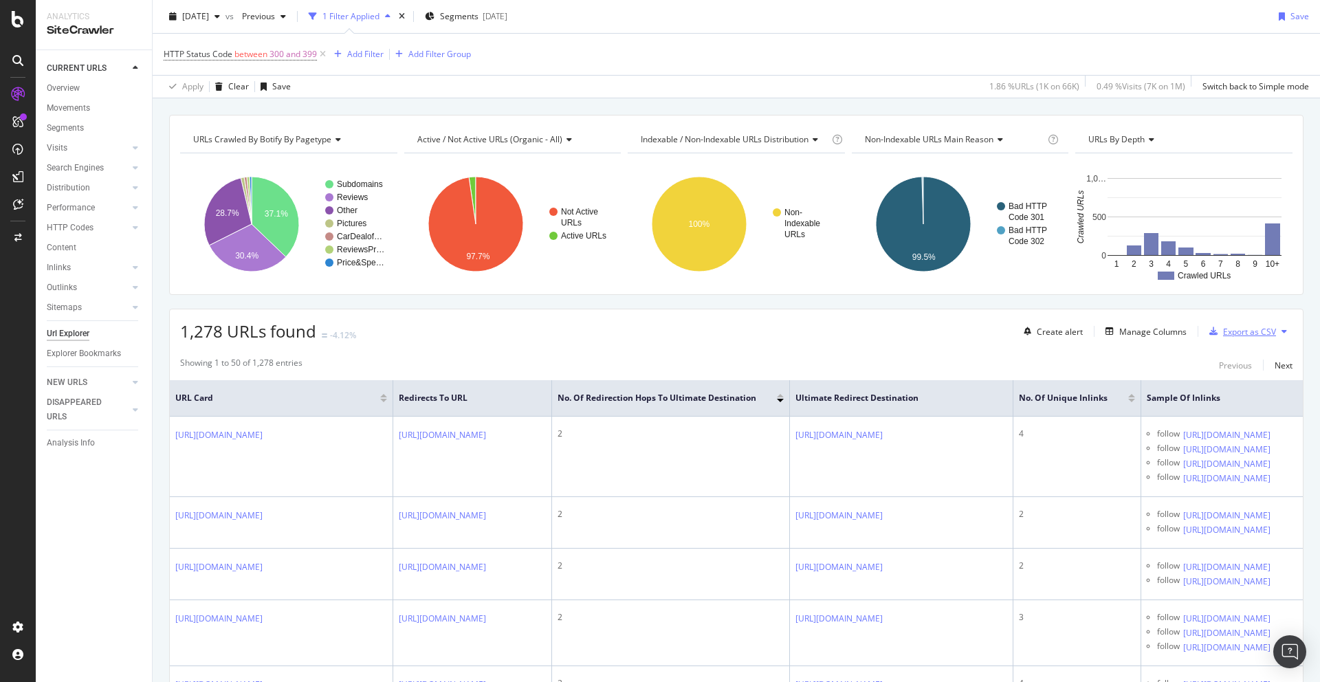
click at [1246, 333] on div "Export as CSV" at bounding box center [1249, 332] width 53 height 12
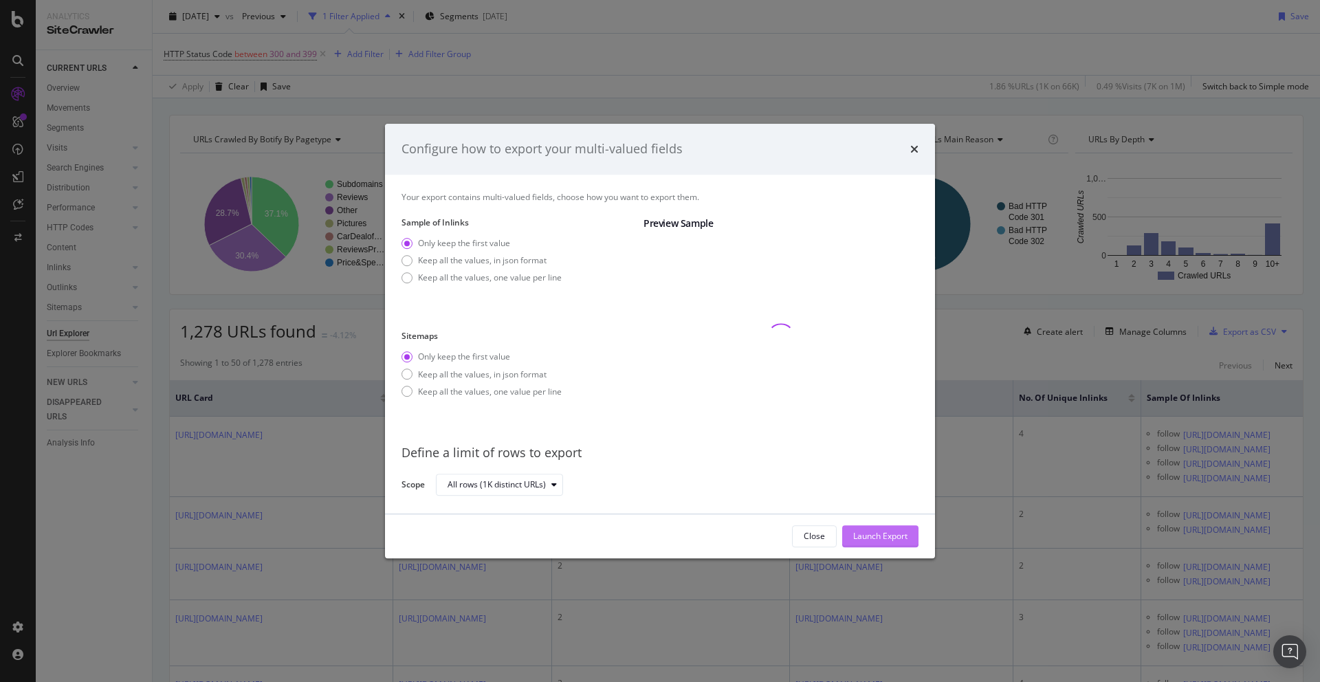
click at [882, 541] on div "Launch Export" at bounding box center [880, 536] width 54 height 12
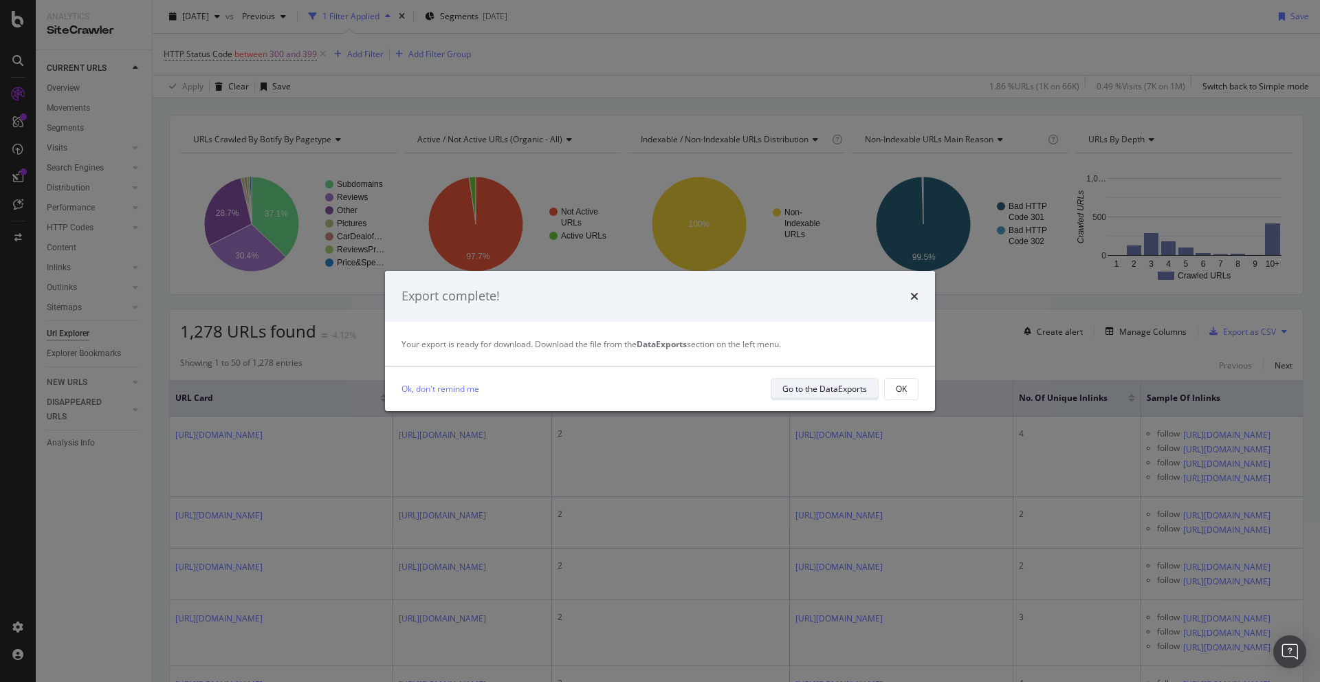
click at [810, 388] on div "Go to the DataExports" at bounding box center [824, 389] width 85 height 12
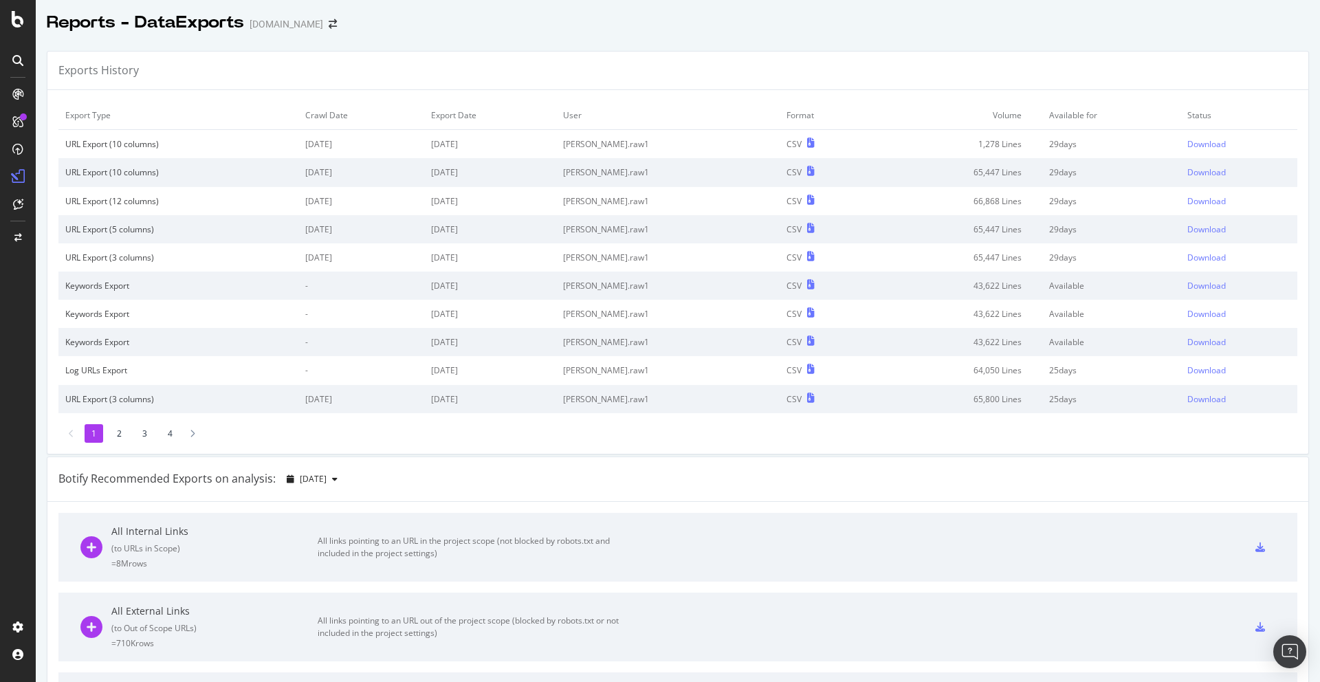
click at [1179, 96] on div "Export Type Crawl Date Export Date User Format Volume Available for Status URL …" at bounding box center [677, 272] width 1260 height 364
click at [1199, 138] on div "Download" at bounding box center [1206, 144] width 38 height 12
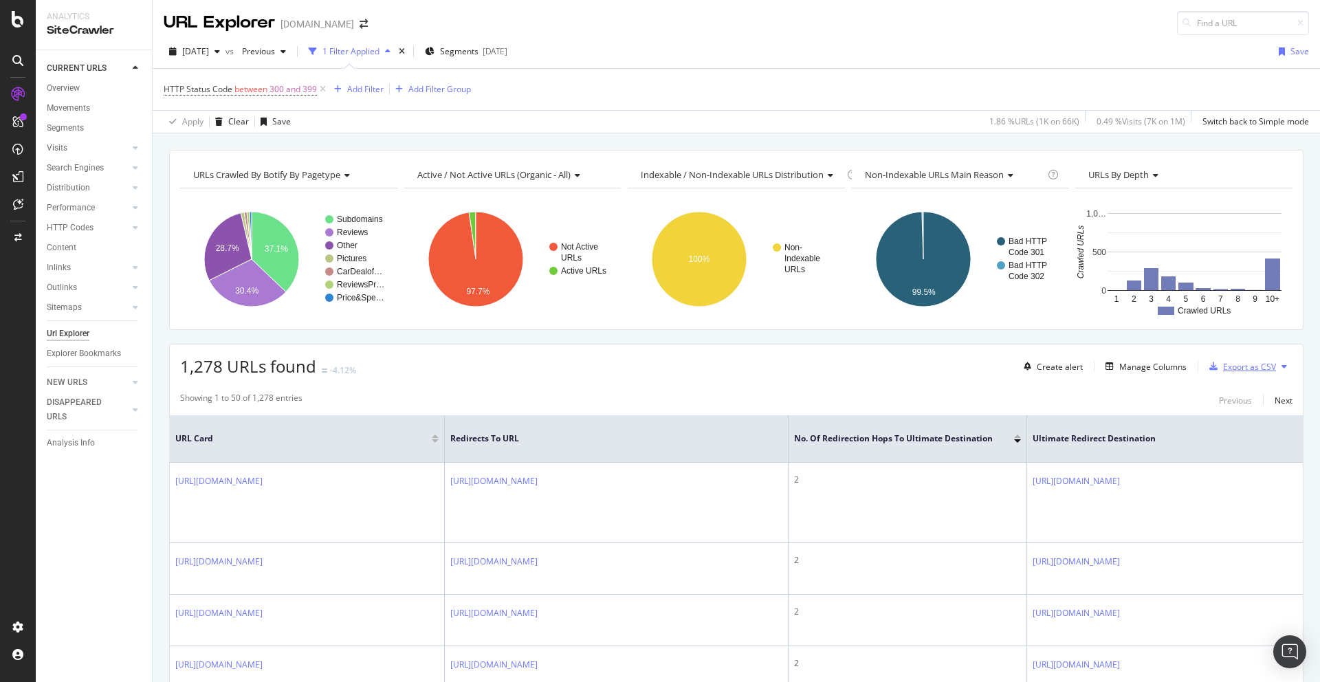
click at [1256, 367] on div "Export as CSV" at bounding box center [1249, 367] width 53 height 12
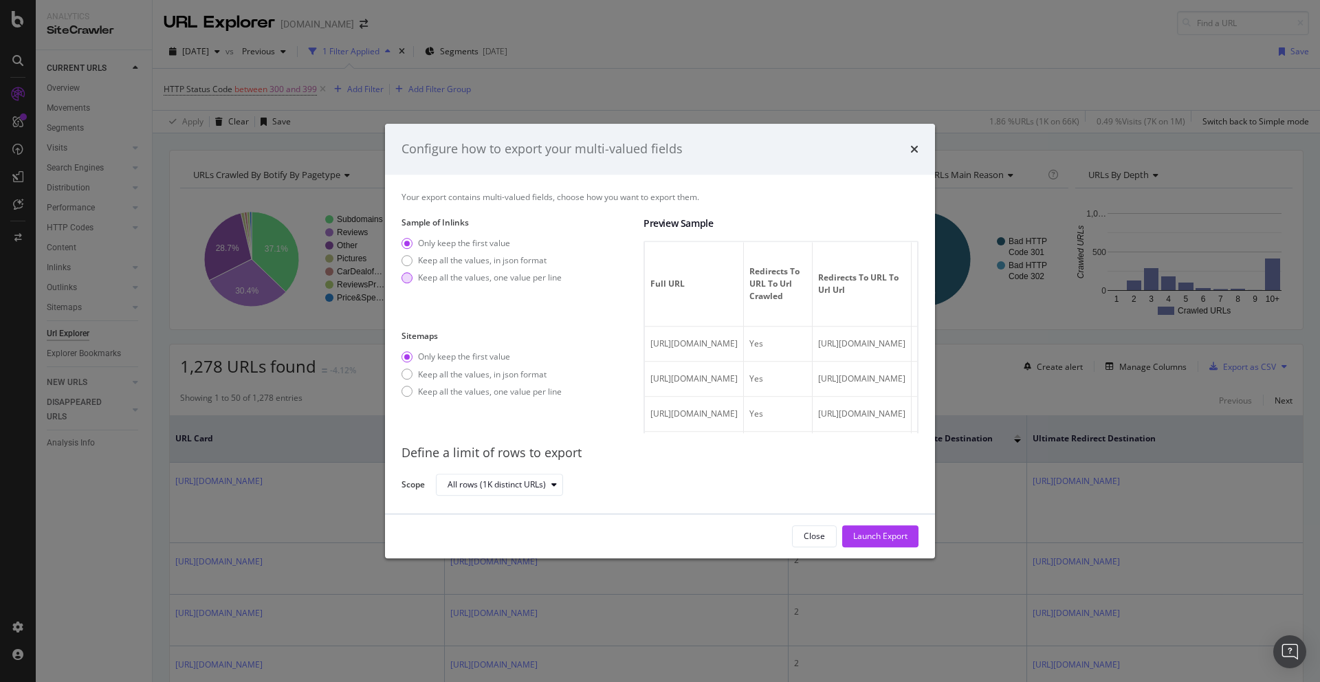
click at [508, 279] on div "Keep all the values, one value per line" at bounding box center [490, 277] width 144 height 12
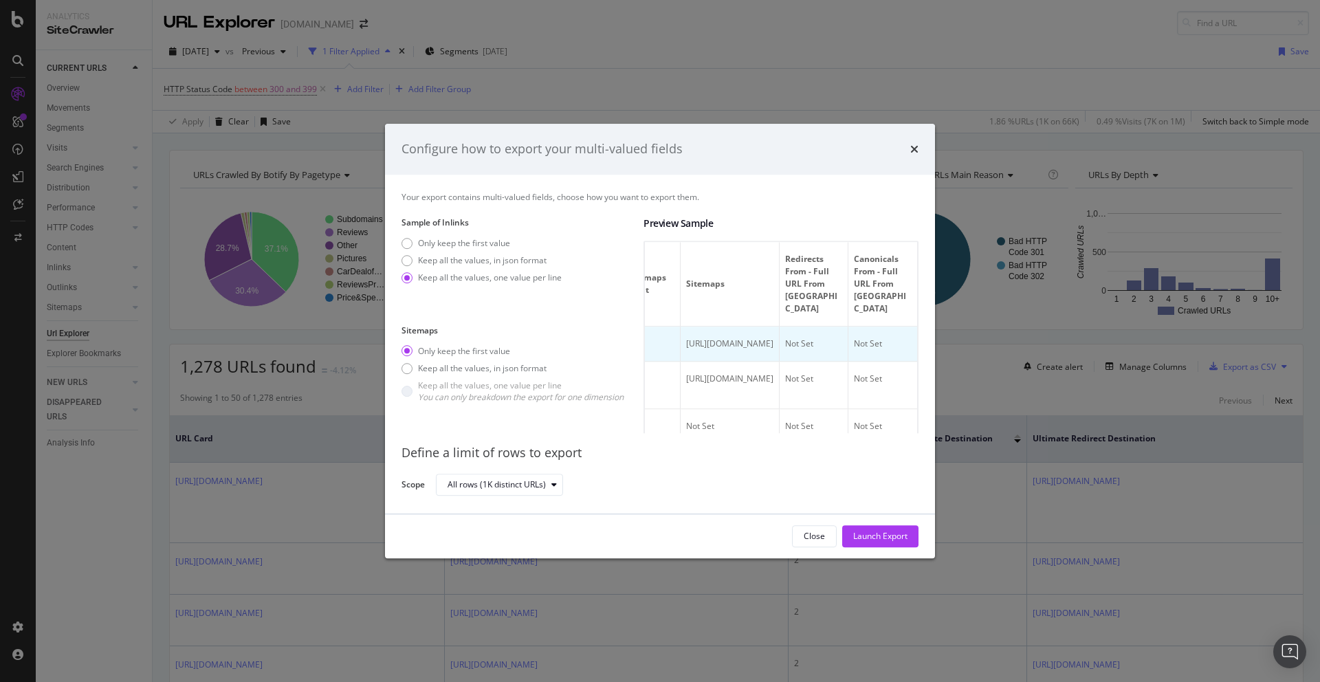
scroll to position [0, 1888]
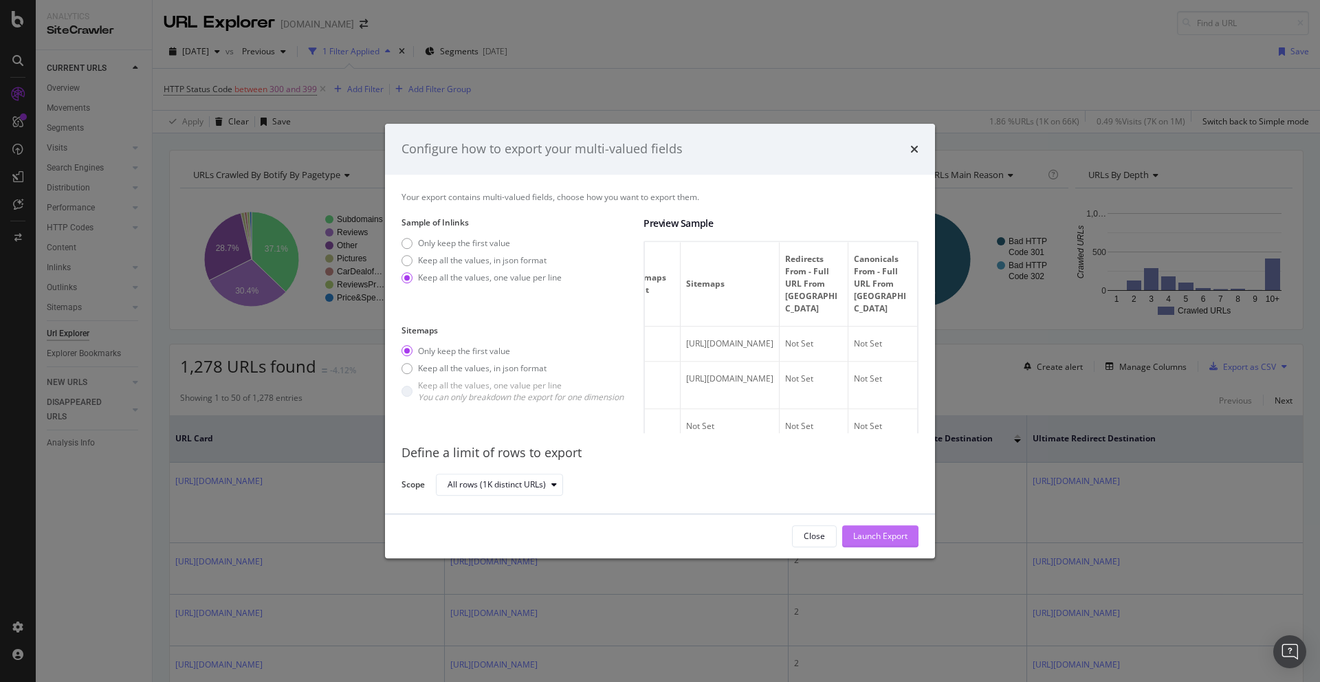
click at [884, 530] on div "Launch Export" at bounding box center [880, 536] width 54 height 12
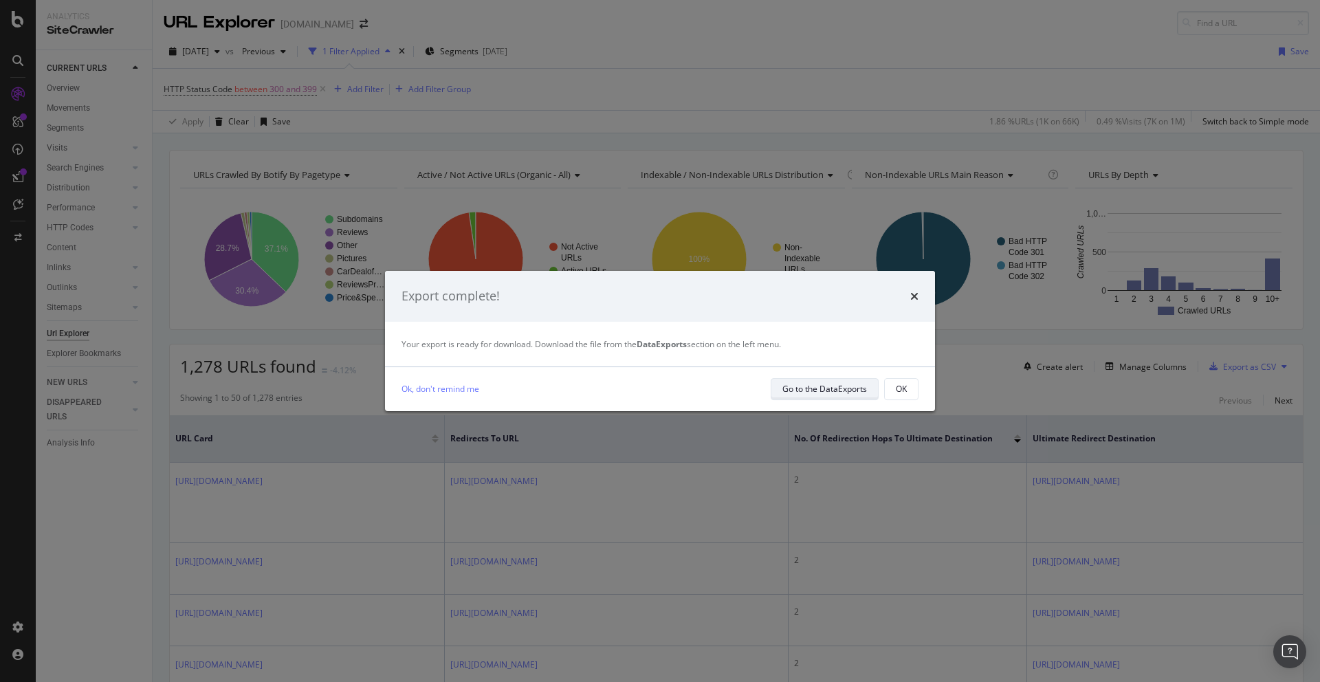
click at [806, 388] on div "Go to the DataExports" at bounding box center [824, 389] width 85 height 12
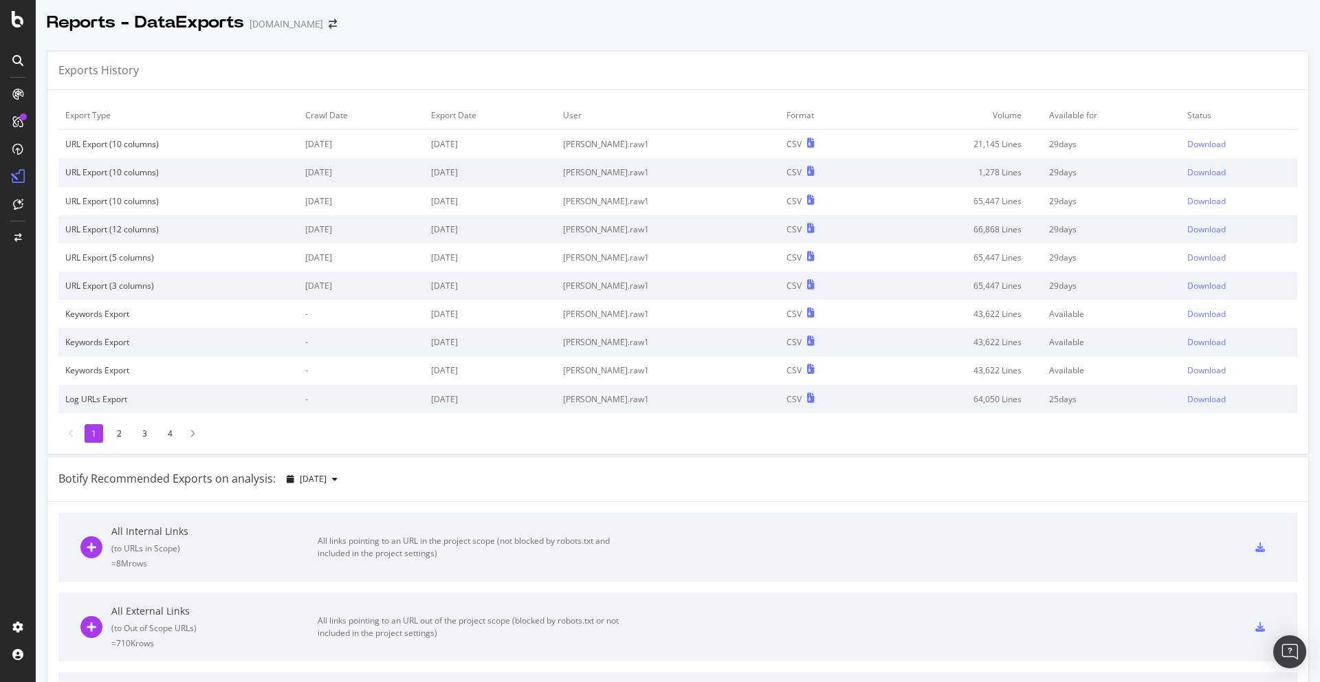
click at [1133, 98] on div "Export Type Crawl Date Export Date User Format Volume Available for Status URL …" at bounding box center [677, 272] width 1260 height 364
click at [1192, 146] on div "Download" at bounding box center [1206, 144] width 38 height 12
